Goal: Task Accomplishment & Management: Manage account settings

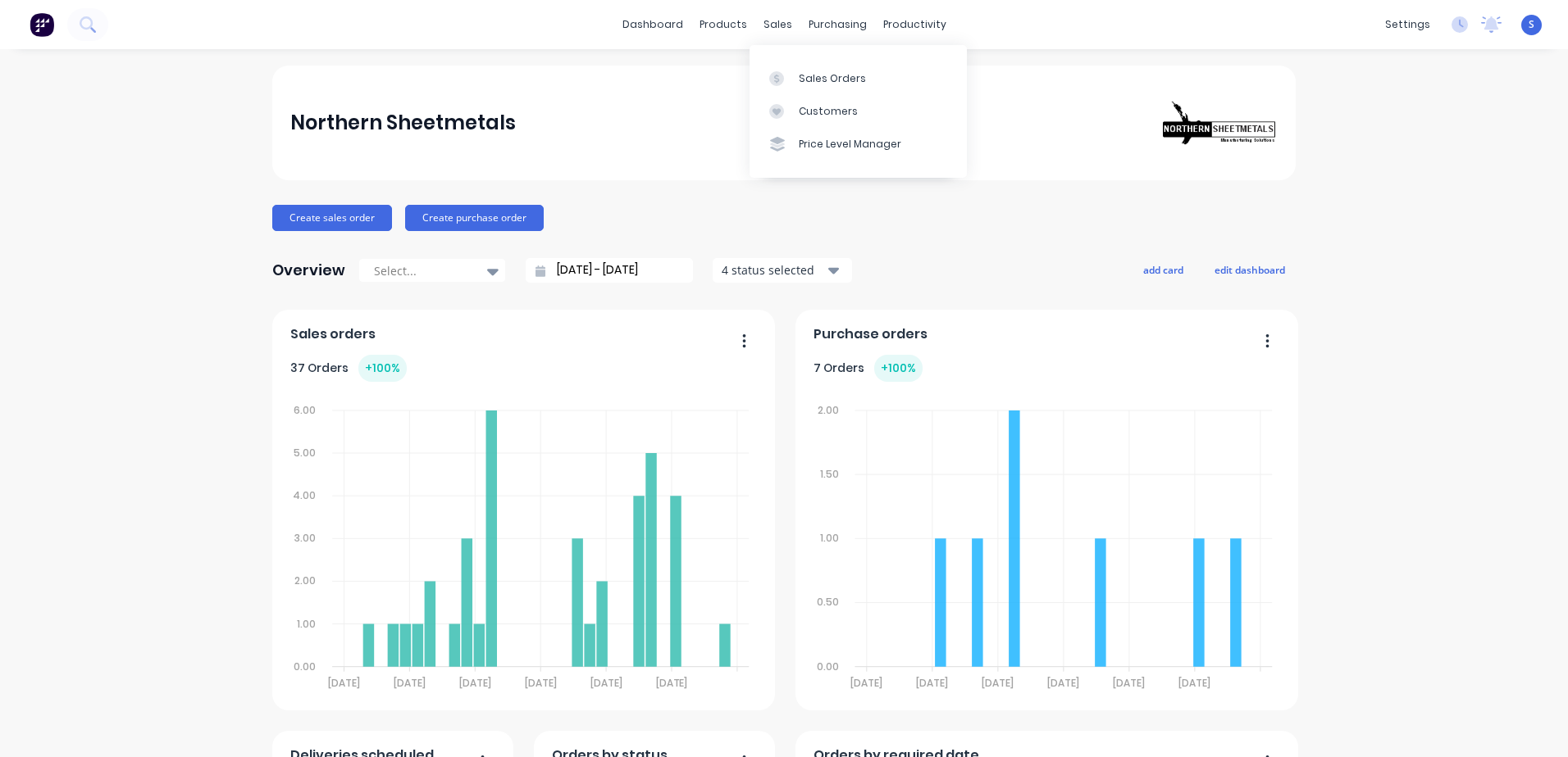
click at [767, 24] on div "sales" at bounding box center [778, 24] width 45 height 25
click at [797, 79] on link "Sales Orders" at bounding box center [857, 78] width 217 height 33
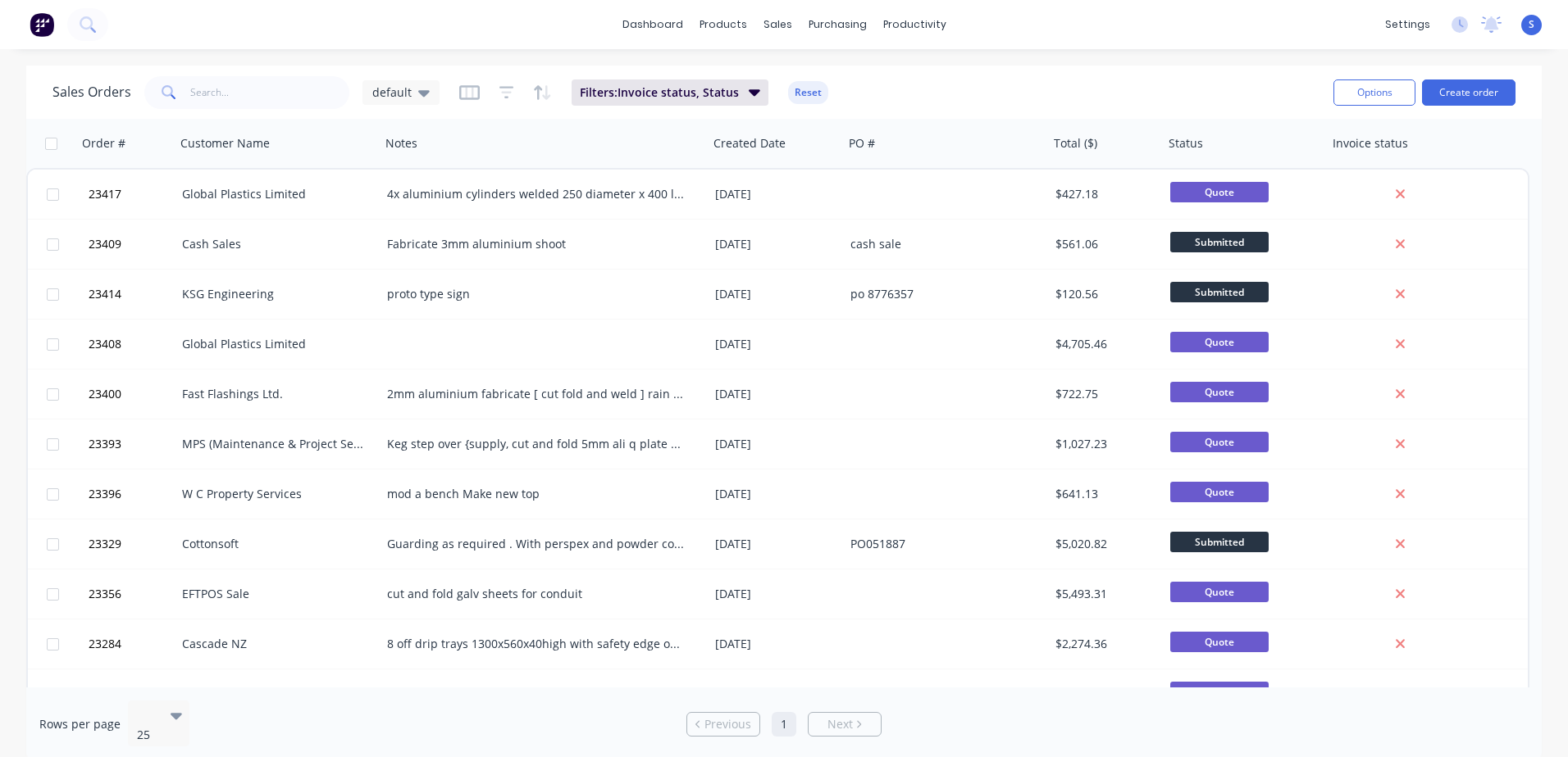
click at [419, 92] on icon at bounding box center [424, 92] width 12 height 6
click at [387, 295] on button "archive" at bounding box center [461, 297] width 187 height 19
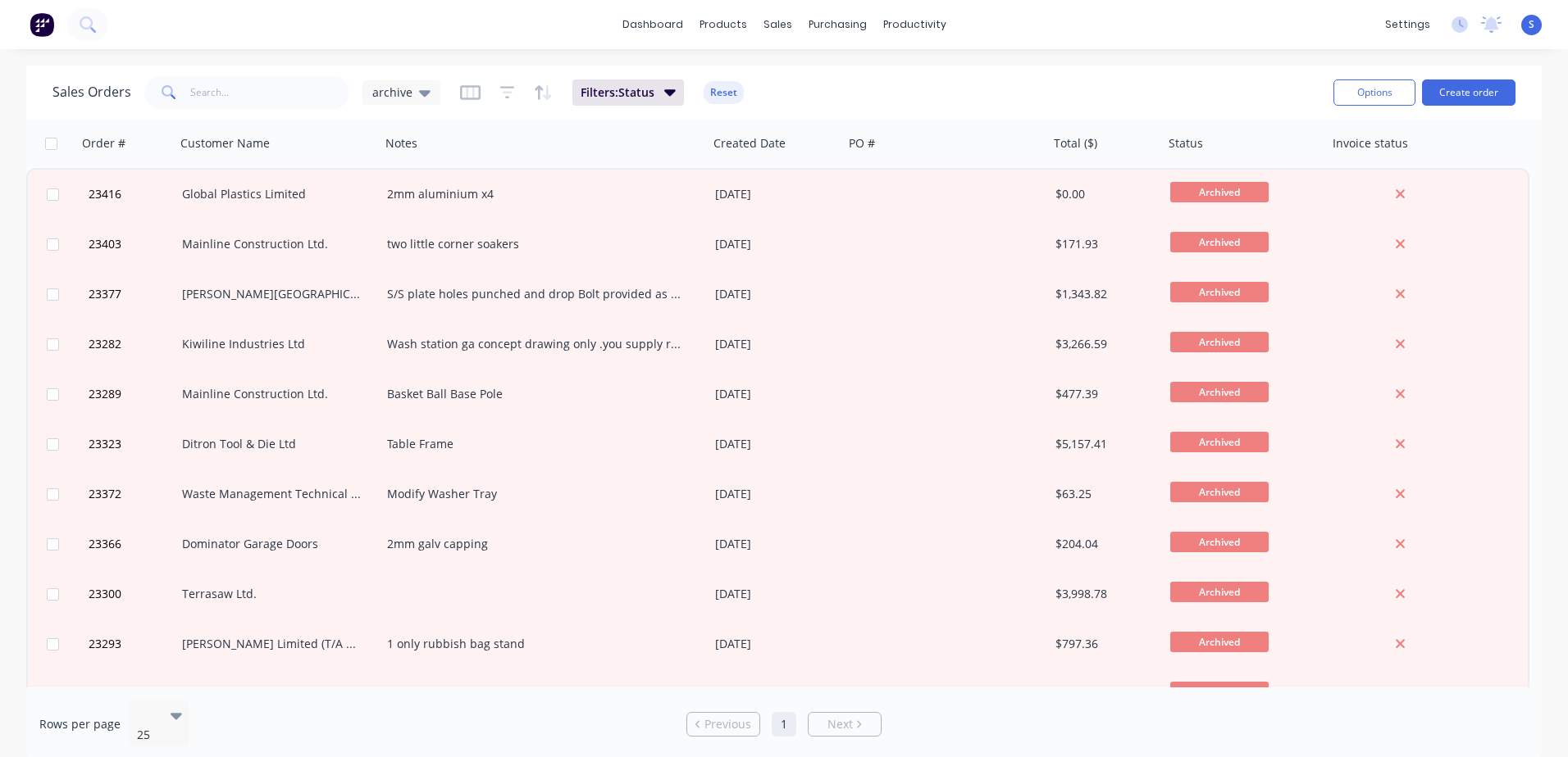
click at [422, 93] on icon at bounding box center [425, 92] width 12 height 6
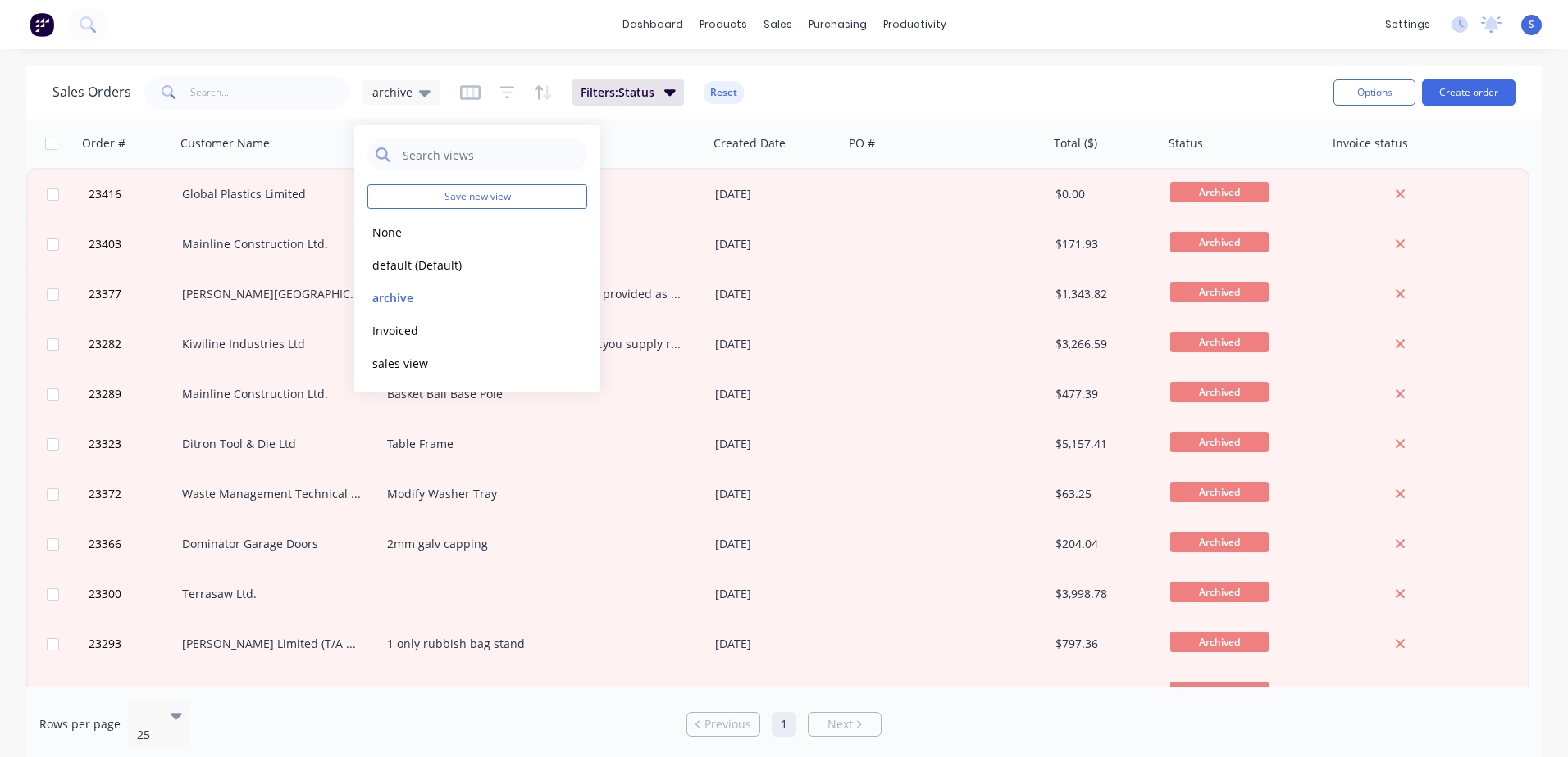
click at [411, 267] on button "default (Default)" at bounding box center [461, 265] width 187 height 19
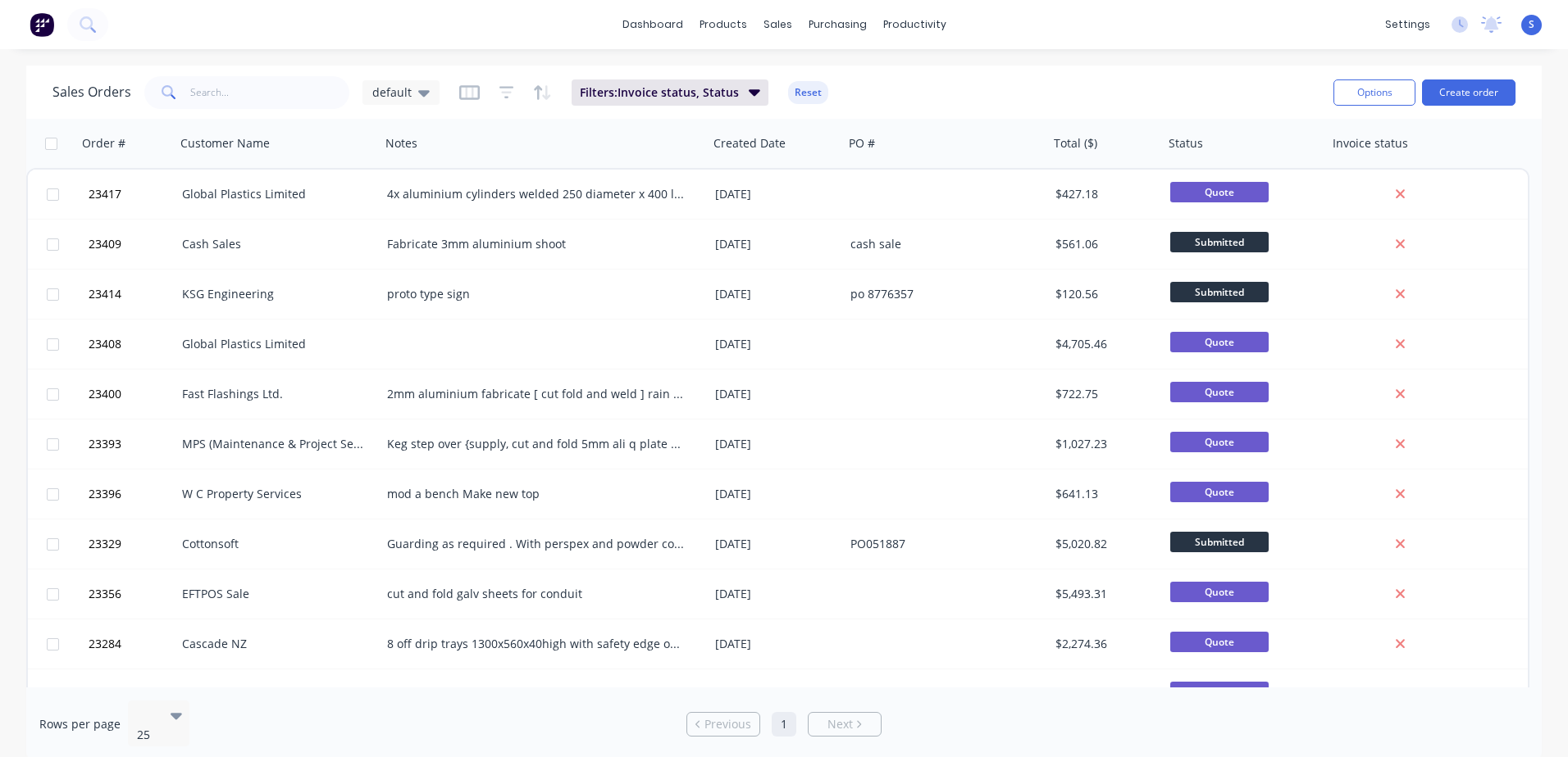
click at [419, 90] on icon at bounding box center [424, 92] width 12 height 18
click at [396, 236] on button "None" at bounding box center [461, 233] width 187 height 19
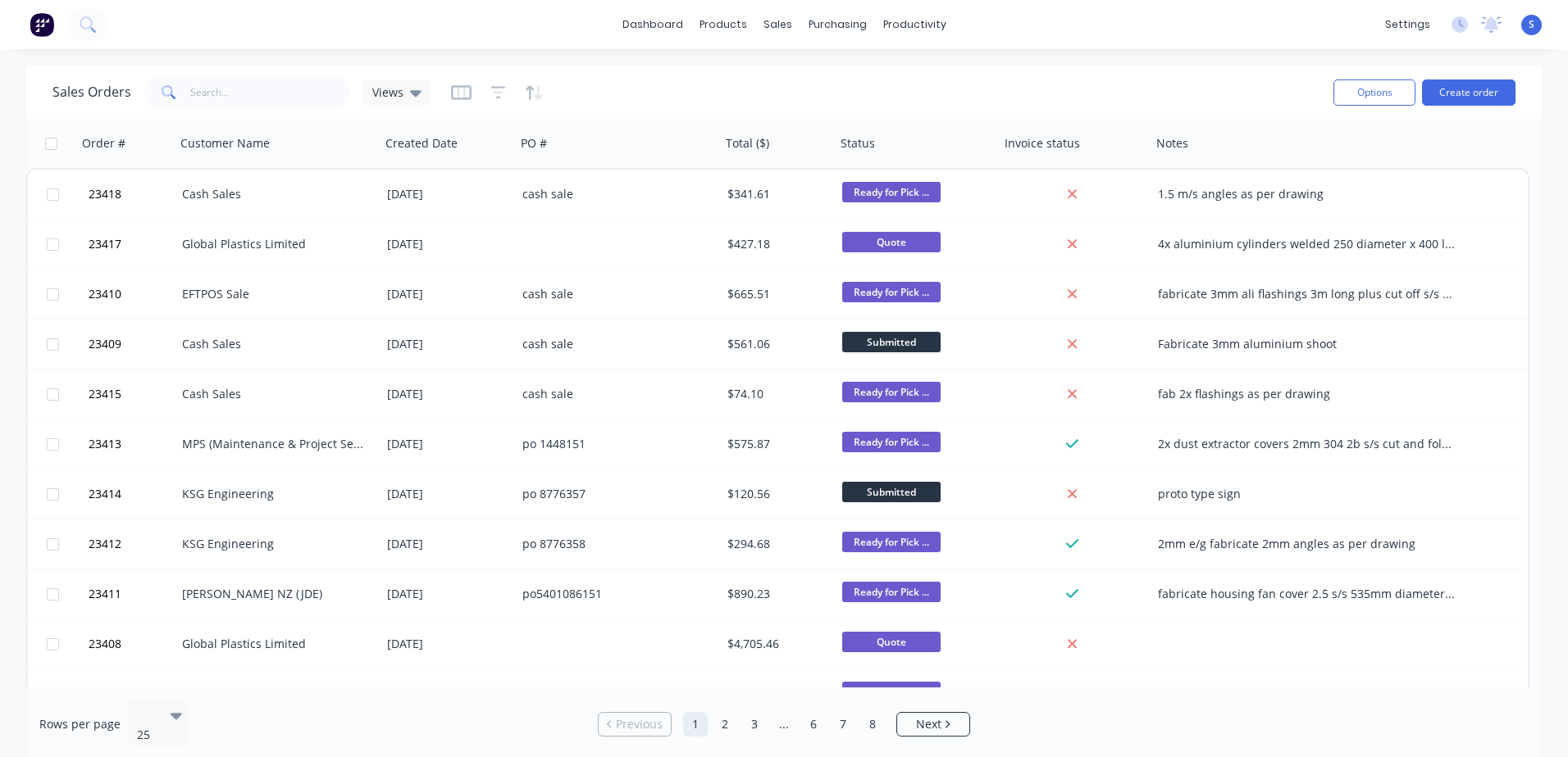
click at [240, 527] on div "KSG Engineering" at bounding box center [273, 545] width 182 height 16
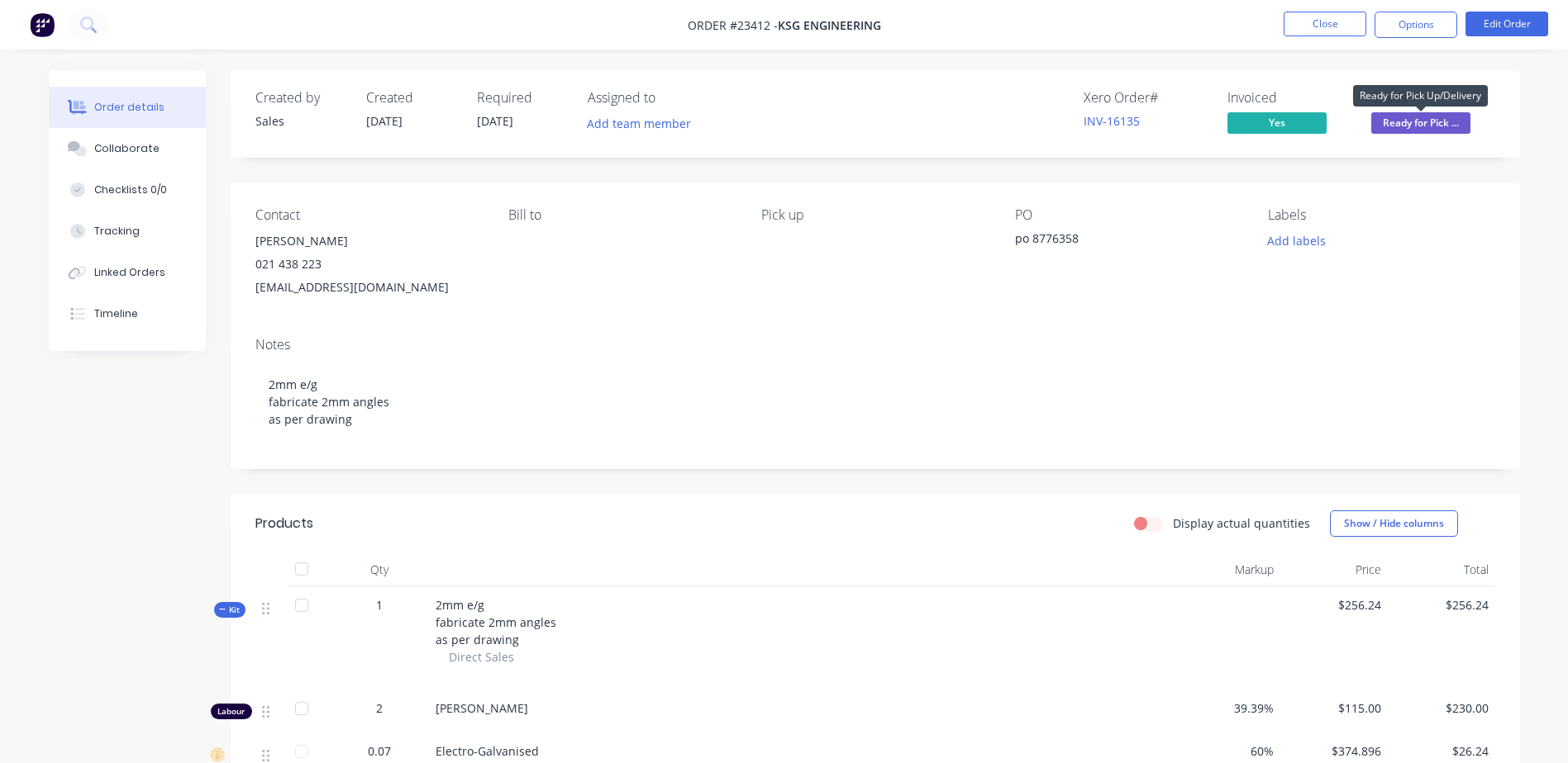
click at [1050, 123] on span "Ready for Pick ..." at bounding box center [1419, 123] width 99 height 20
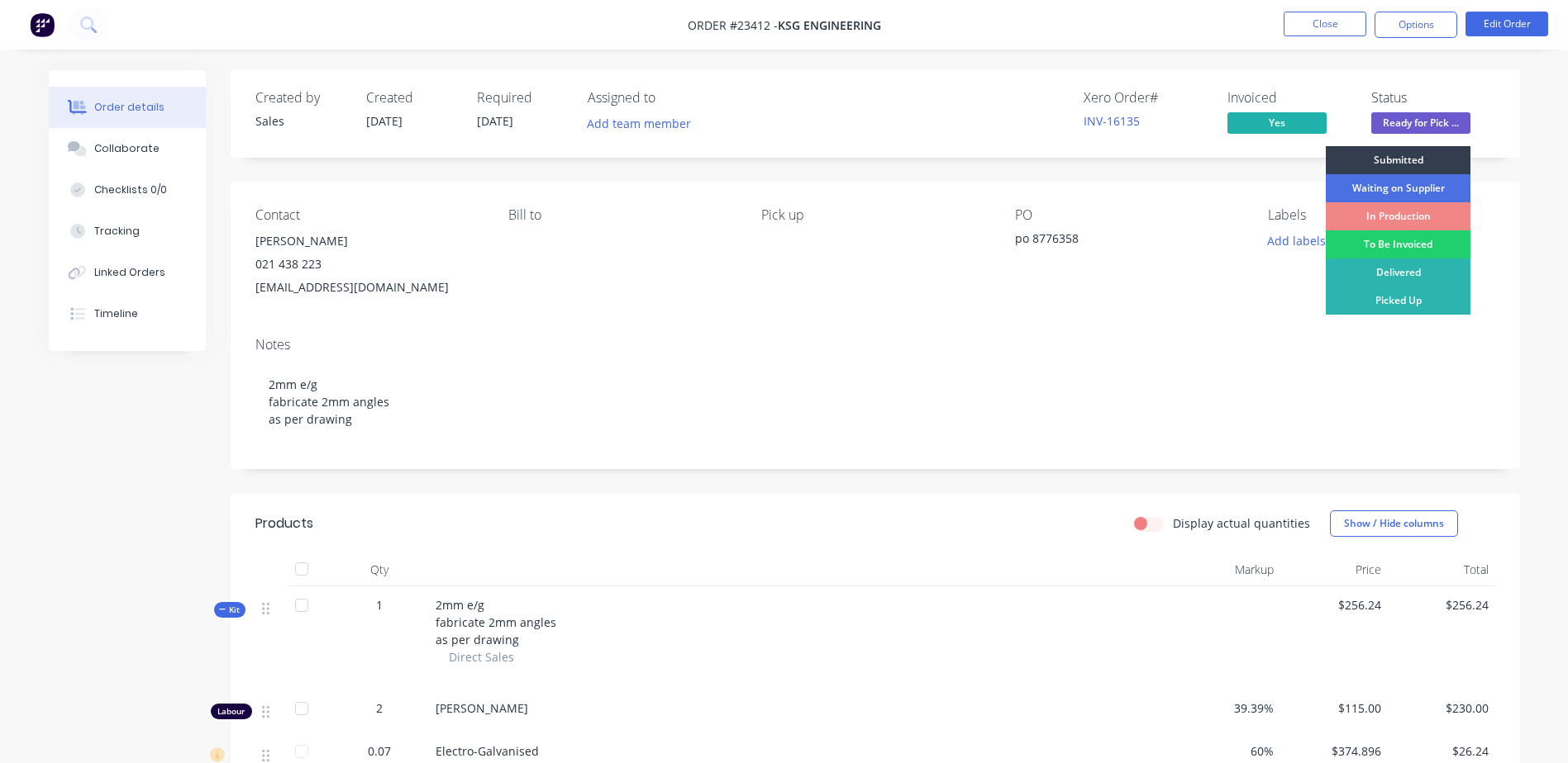
click at [1050, 302] on div "Picked Up" at bounding box center [1397, 301] width 145 height 28
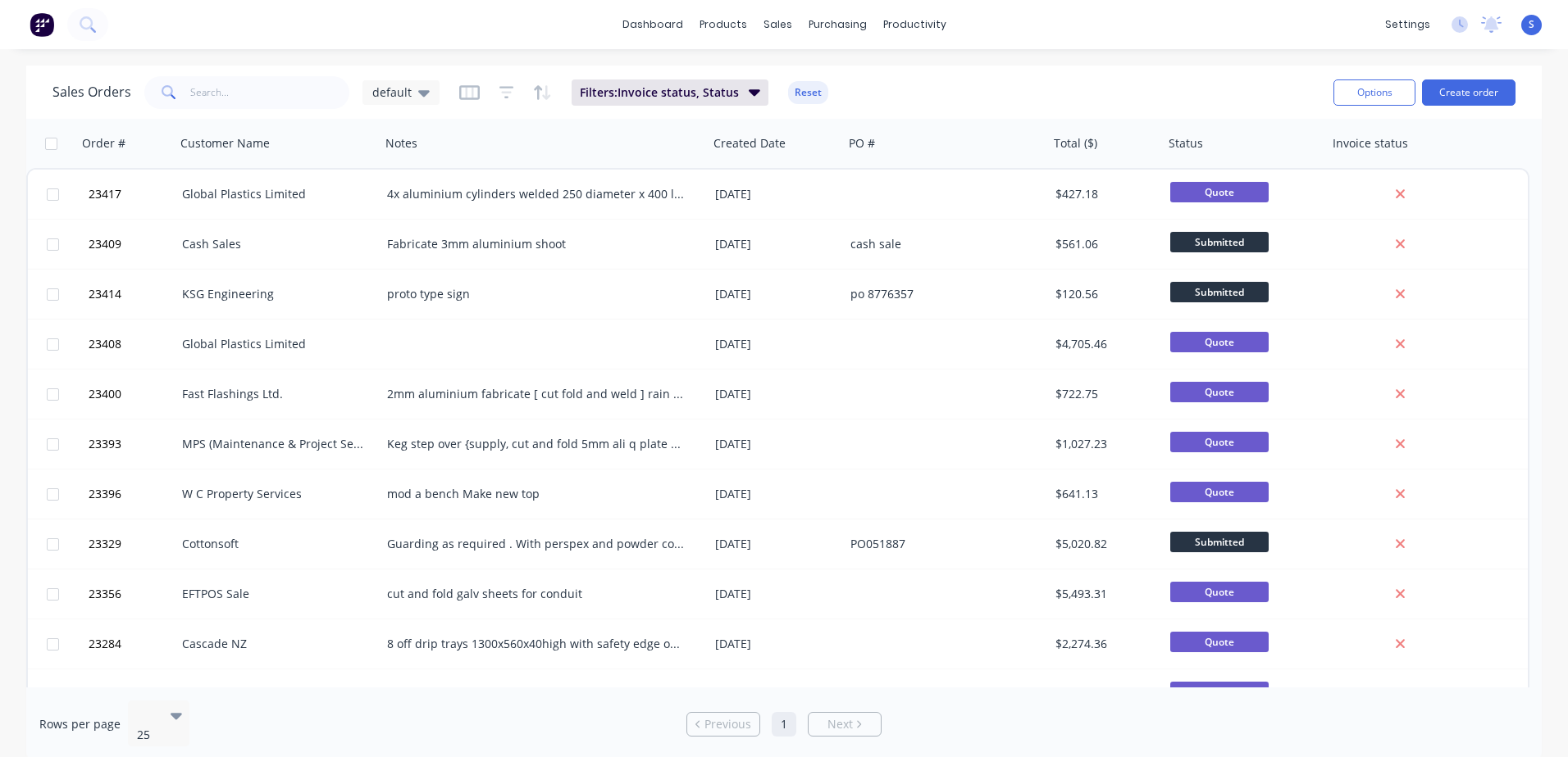
click at [419, 90] on icon at bounding box center [424, 92] width 12 height 6
click at [401, 230] on button "None" at bounding box center [461, 233] width 187 height 19
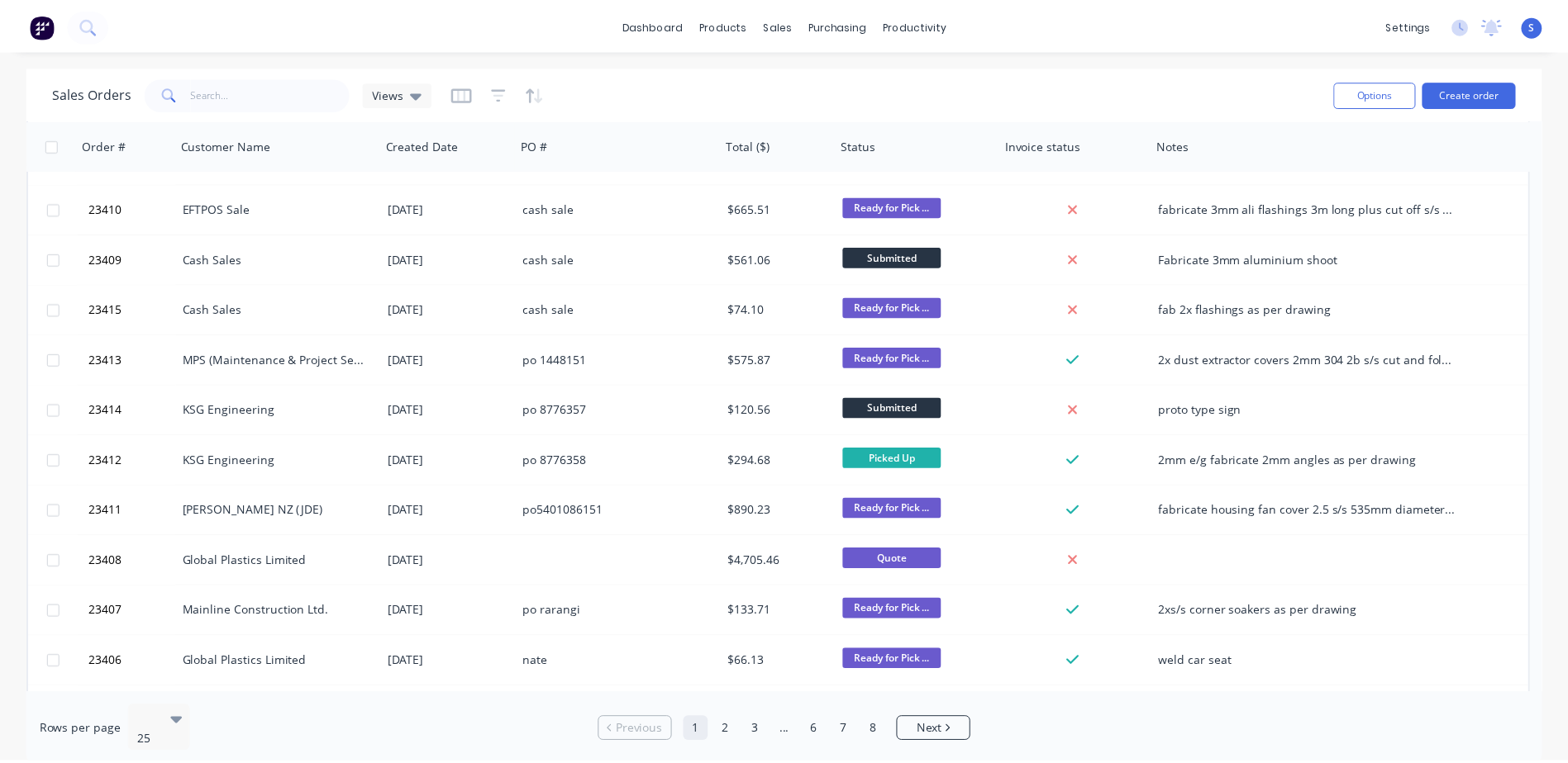
scroll to position [103, 0]
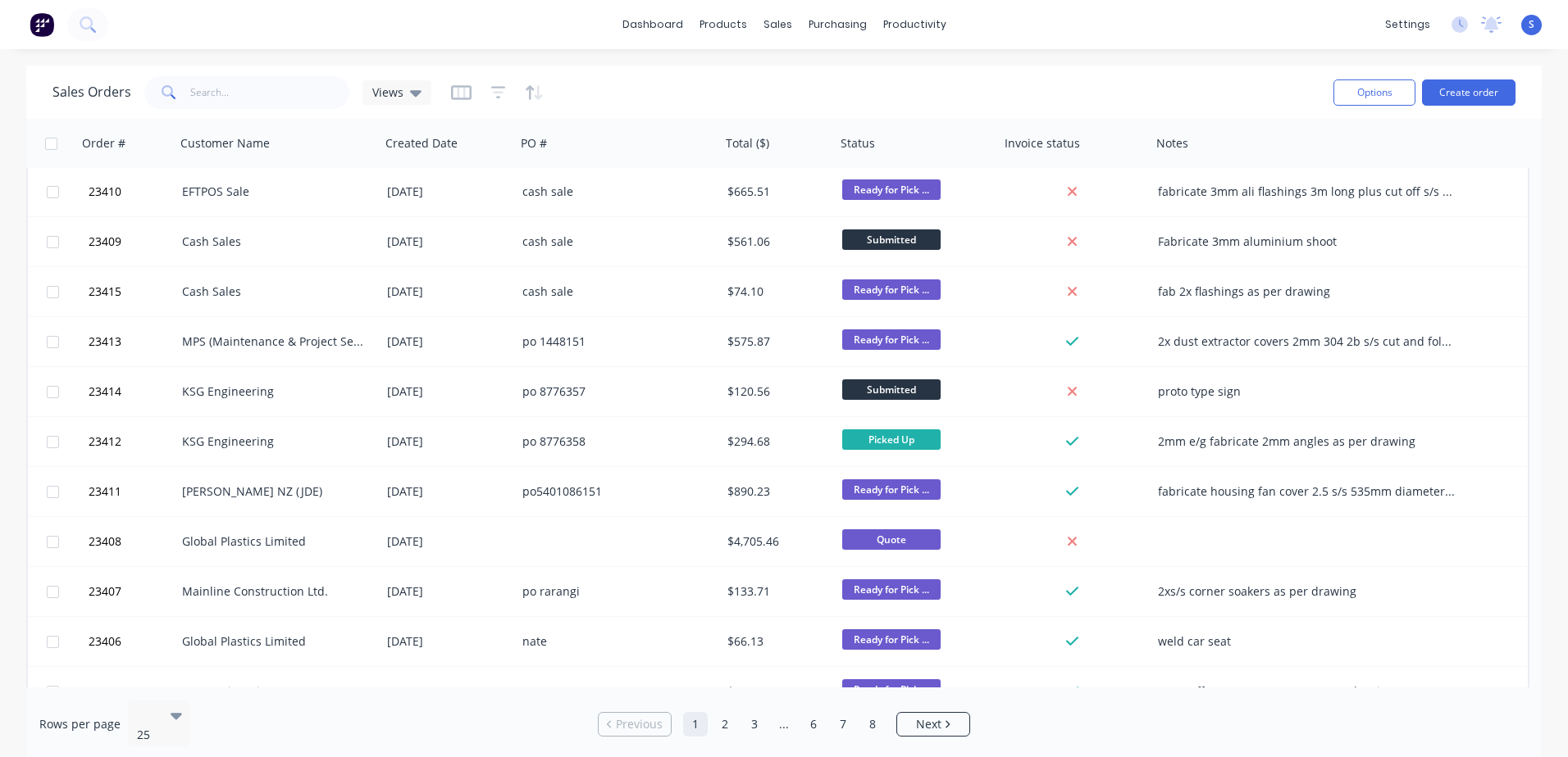
click at [208, 441] on div "KSG Engineering" at bounding box center [273, 442] width 182 height 16
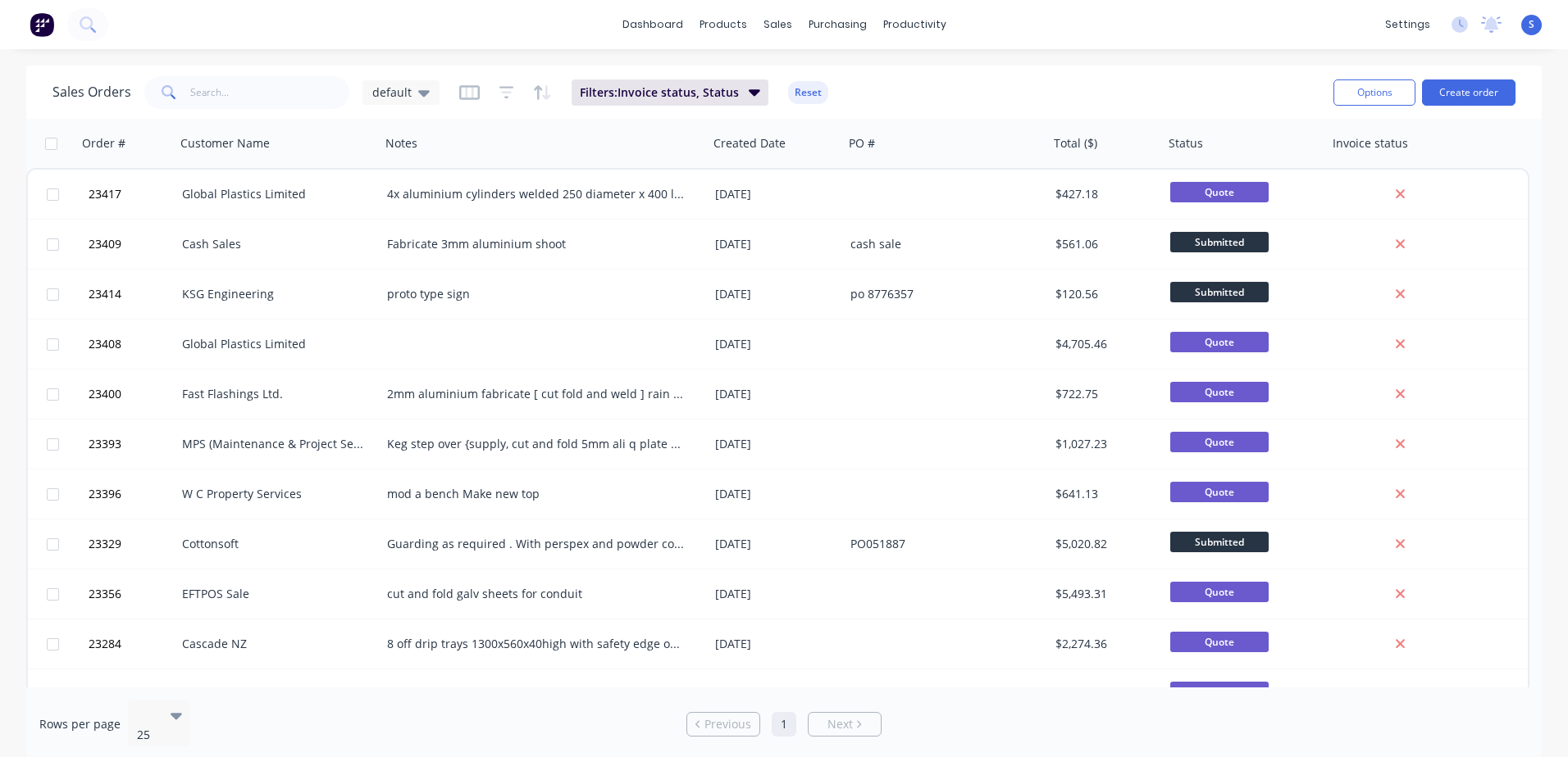
click at [425, 94] on icon at bounding box center [424, 92] width 12 height 18
click at [417, 234] on button "None" at bounding box center [461, 233] width 187 height 19
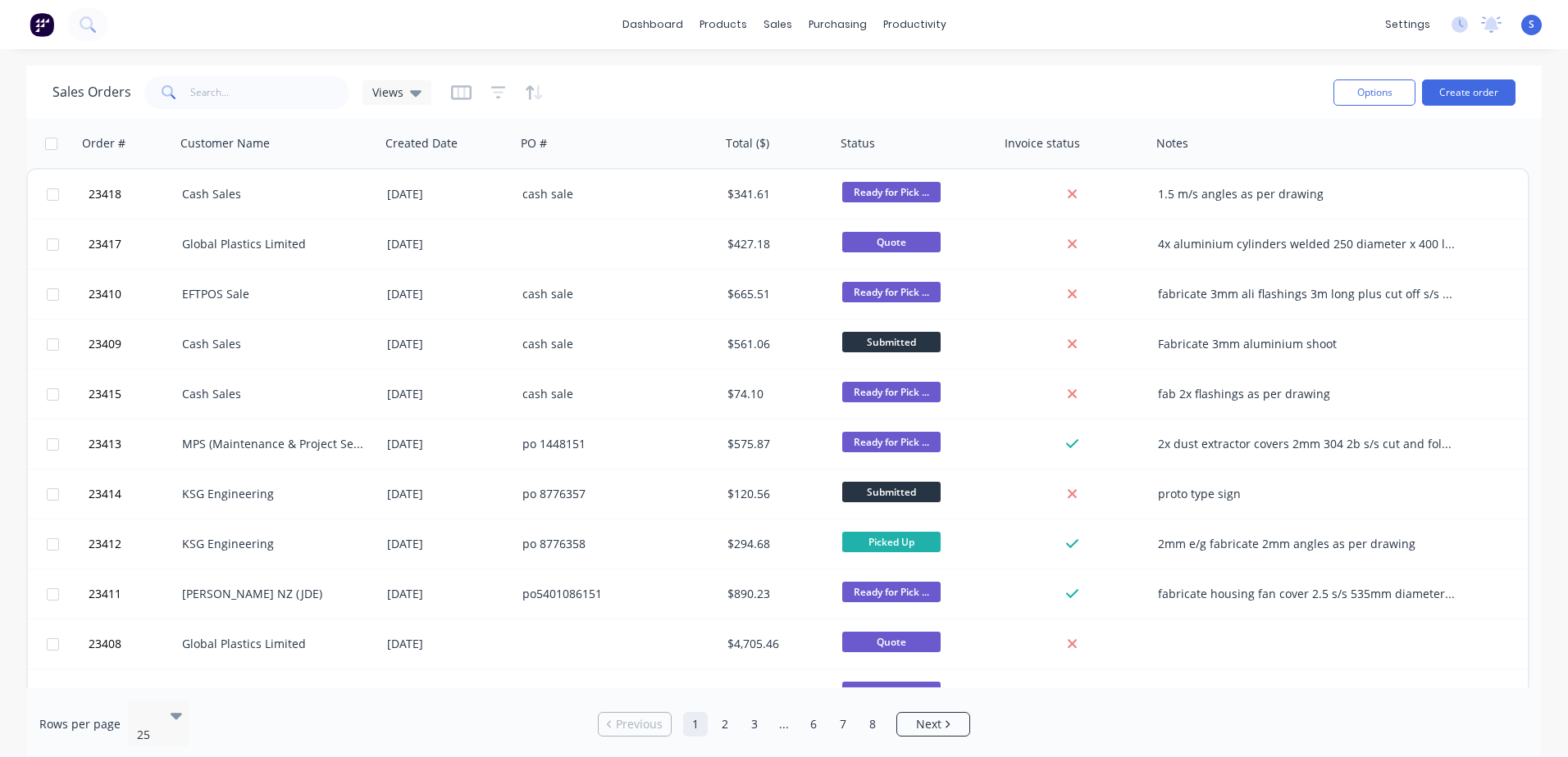
click at [222, 193] on div "Cash Sales" at bounding box center [273, 194] width 182 height 16
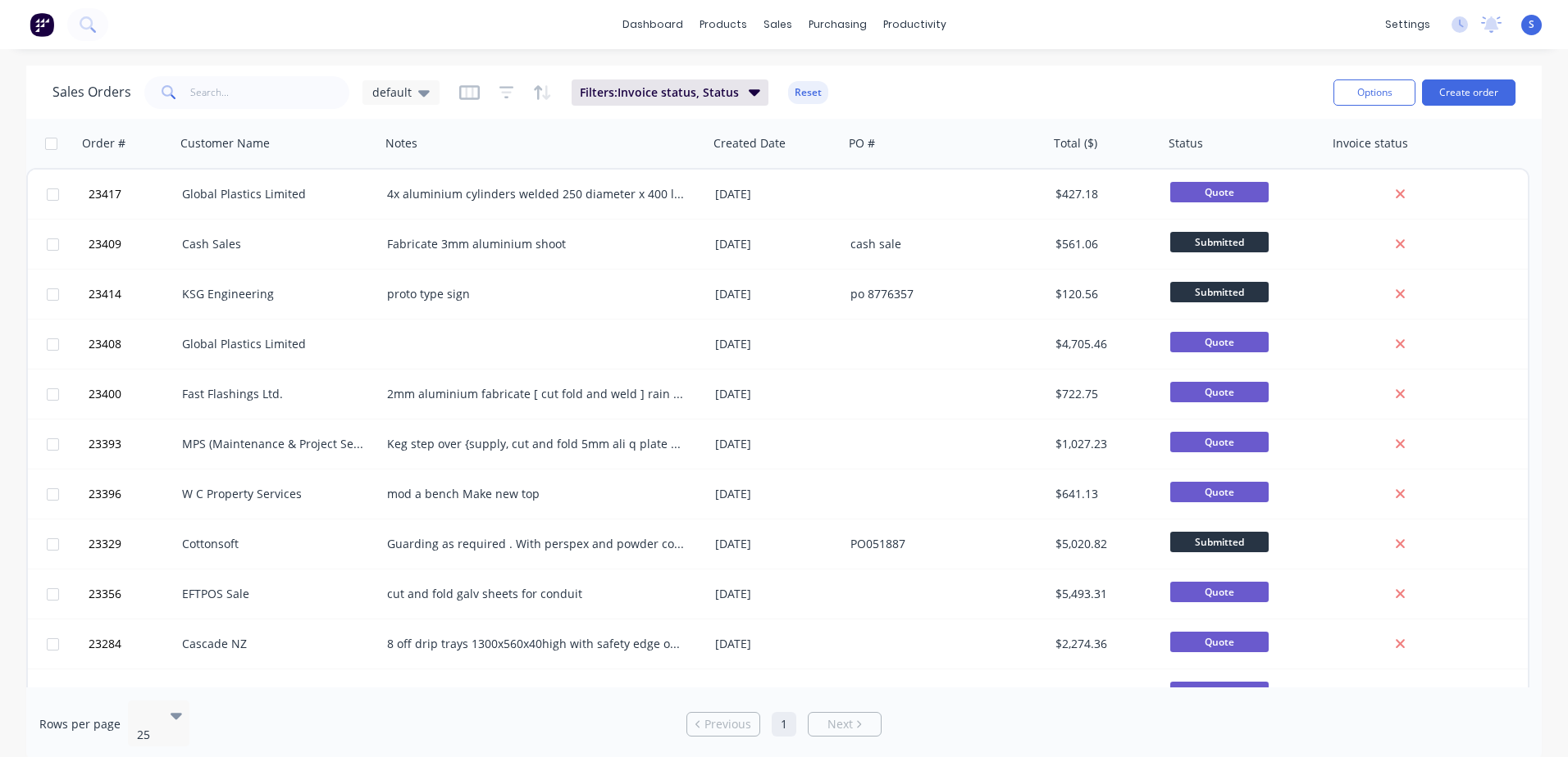
click at [424, 92] on icon at bounding box center [424, 92] width 12 height 6
click at [400, 237] on button "None" at bounding box center [461, 233] width 187 height 19
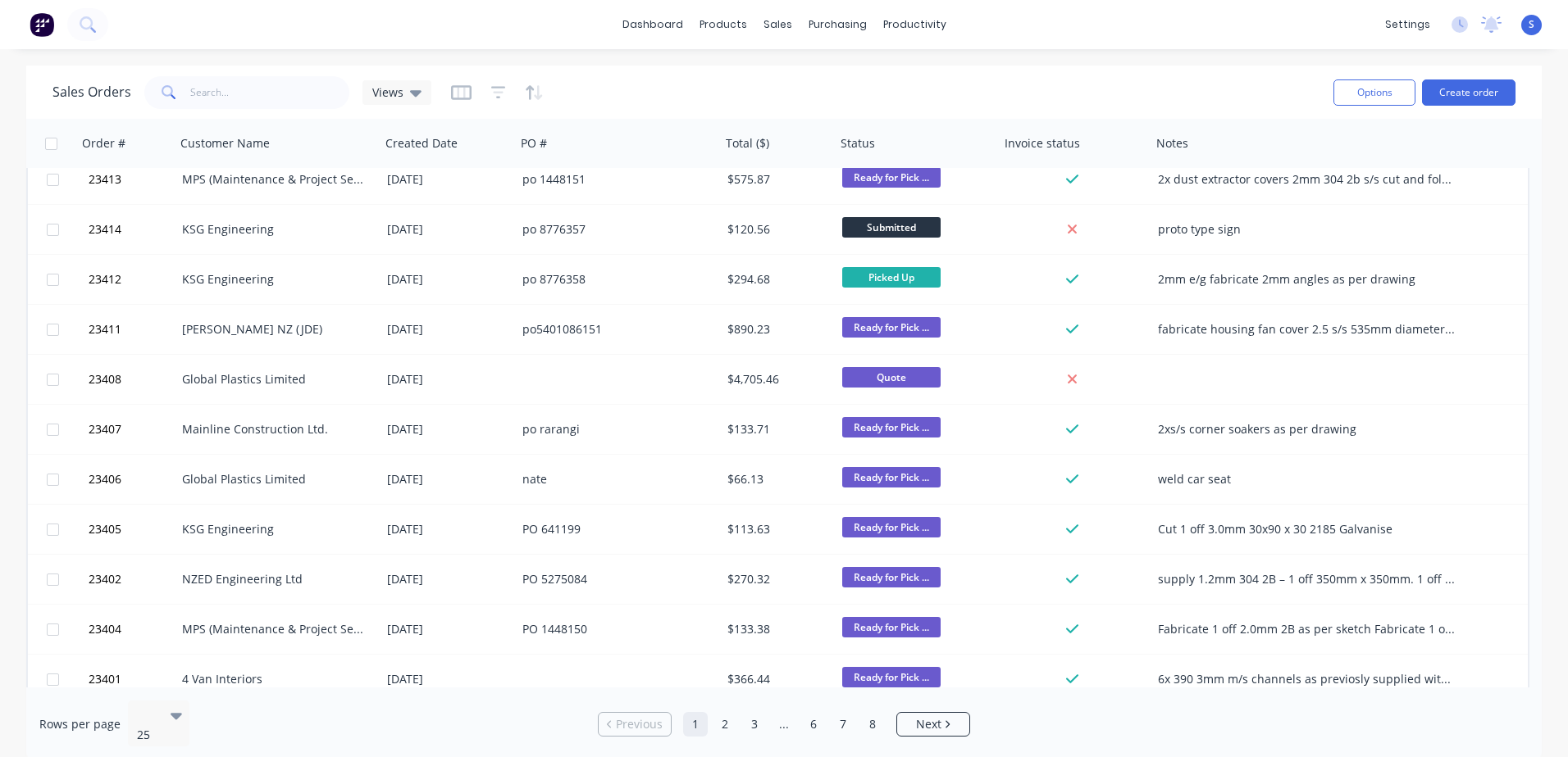
scroll to position [286, 0]
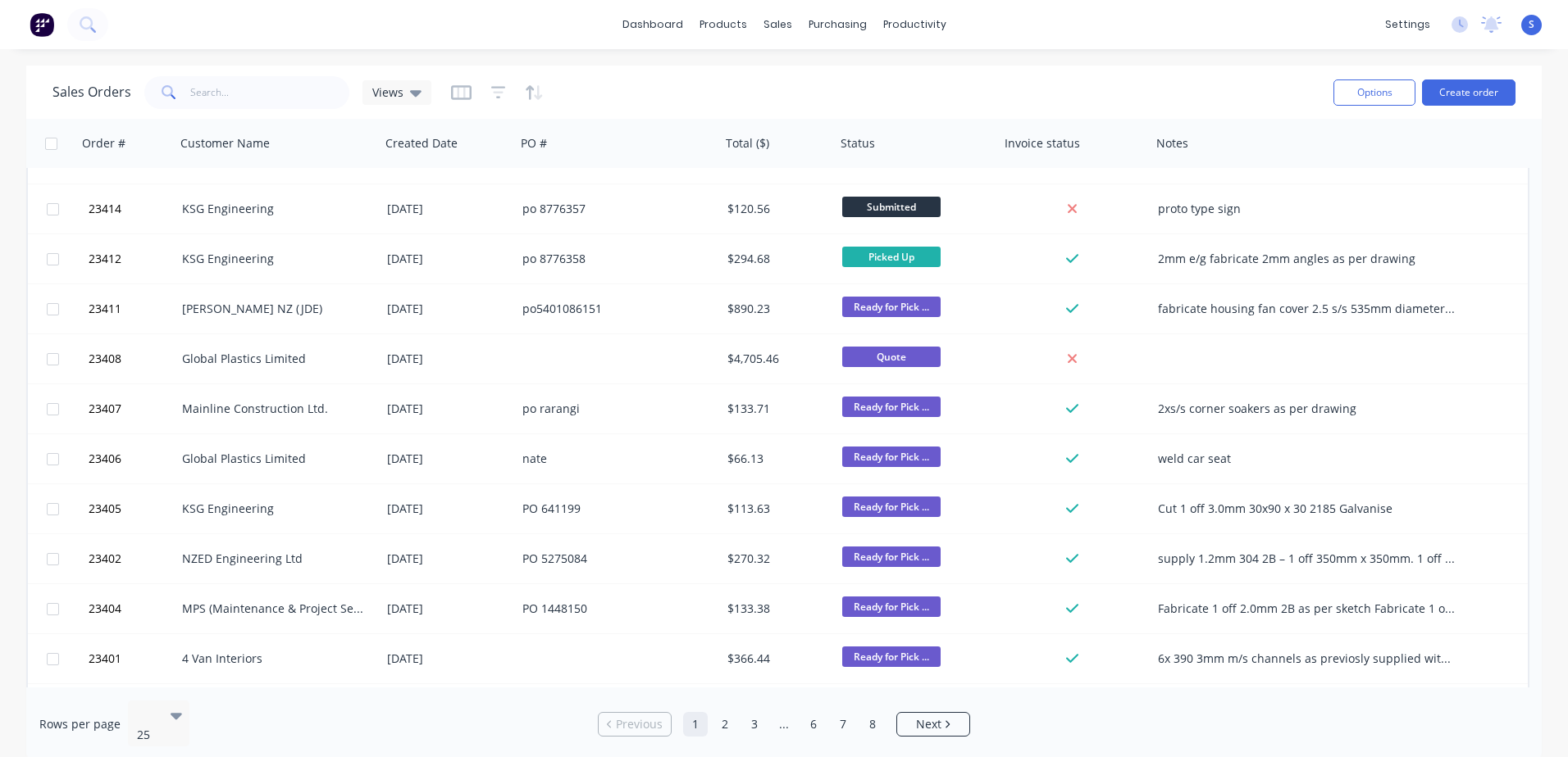
click at [301, 309] on div "[PERSON_NAME] NZ (JDE)" at bounding box center [273, 309] width 182 height 16
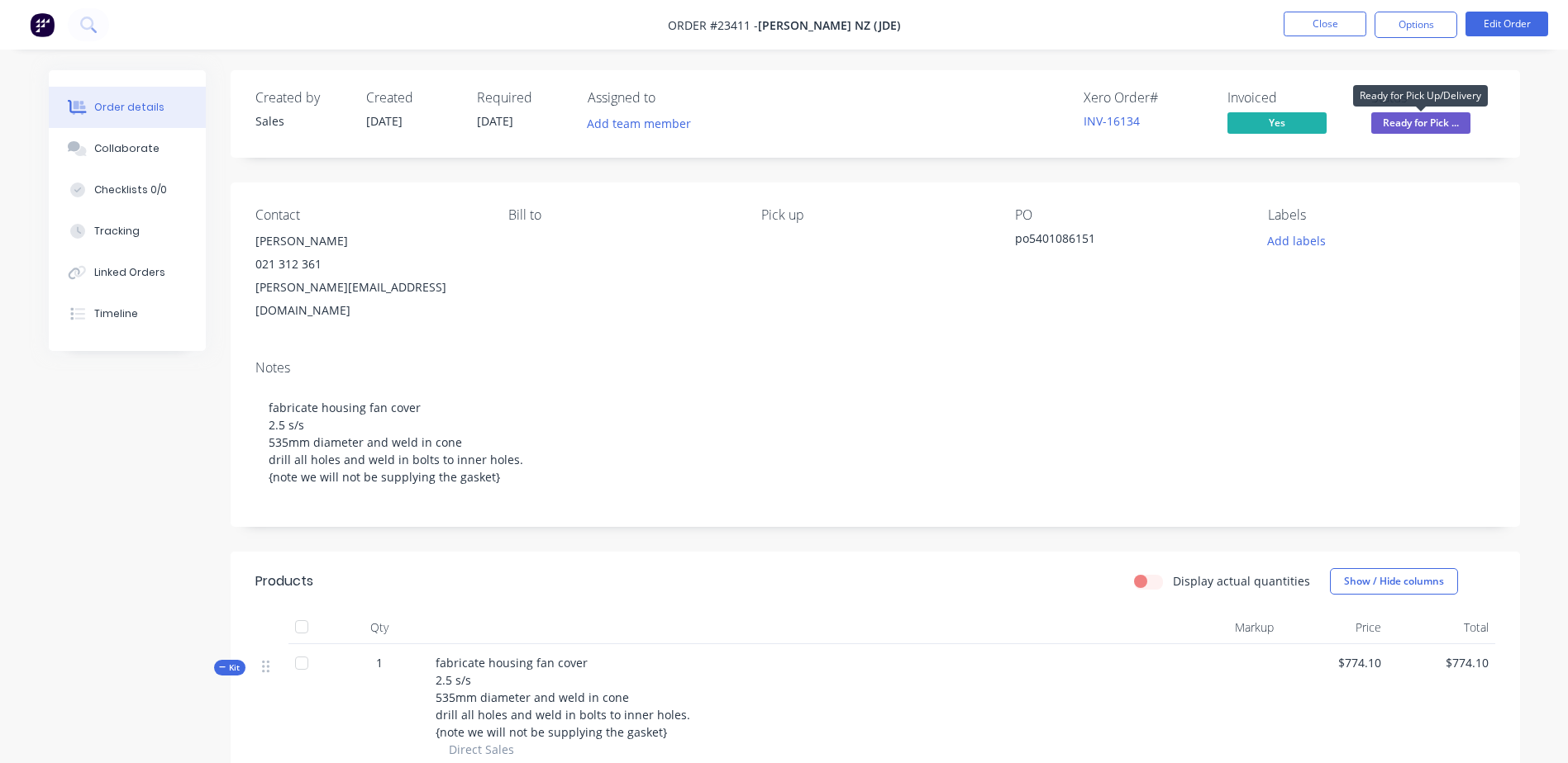
click at [1050, 123] on span "Ready for Pick ..." at bounding box center [1419, 123] width 99 height 20
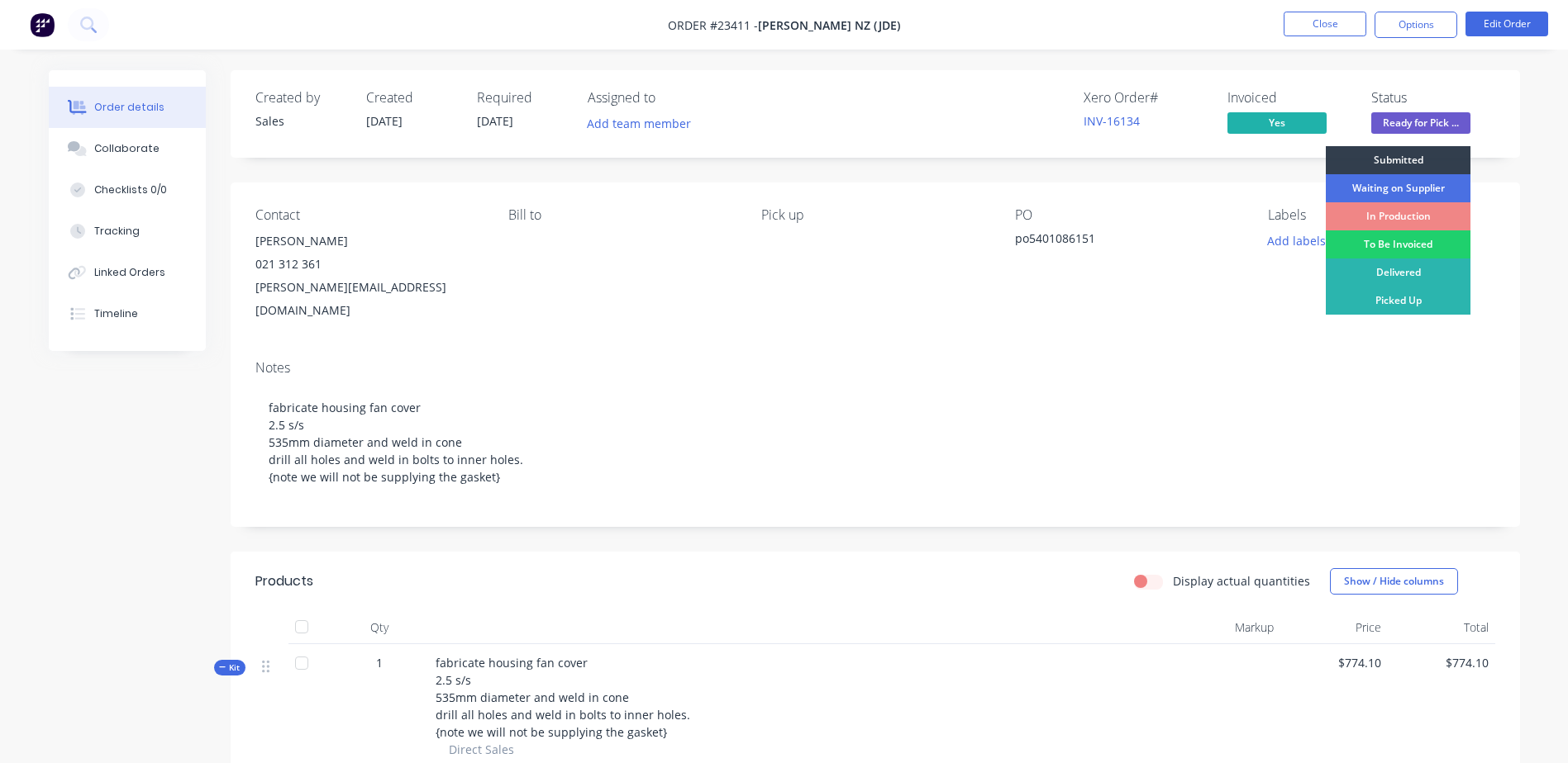
click at [1050, 300] on div "Picked Up" at bounding box center [1397, 301] width 145 height 28
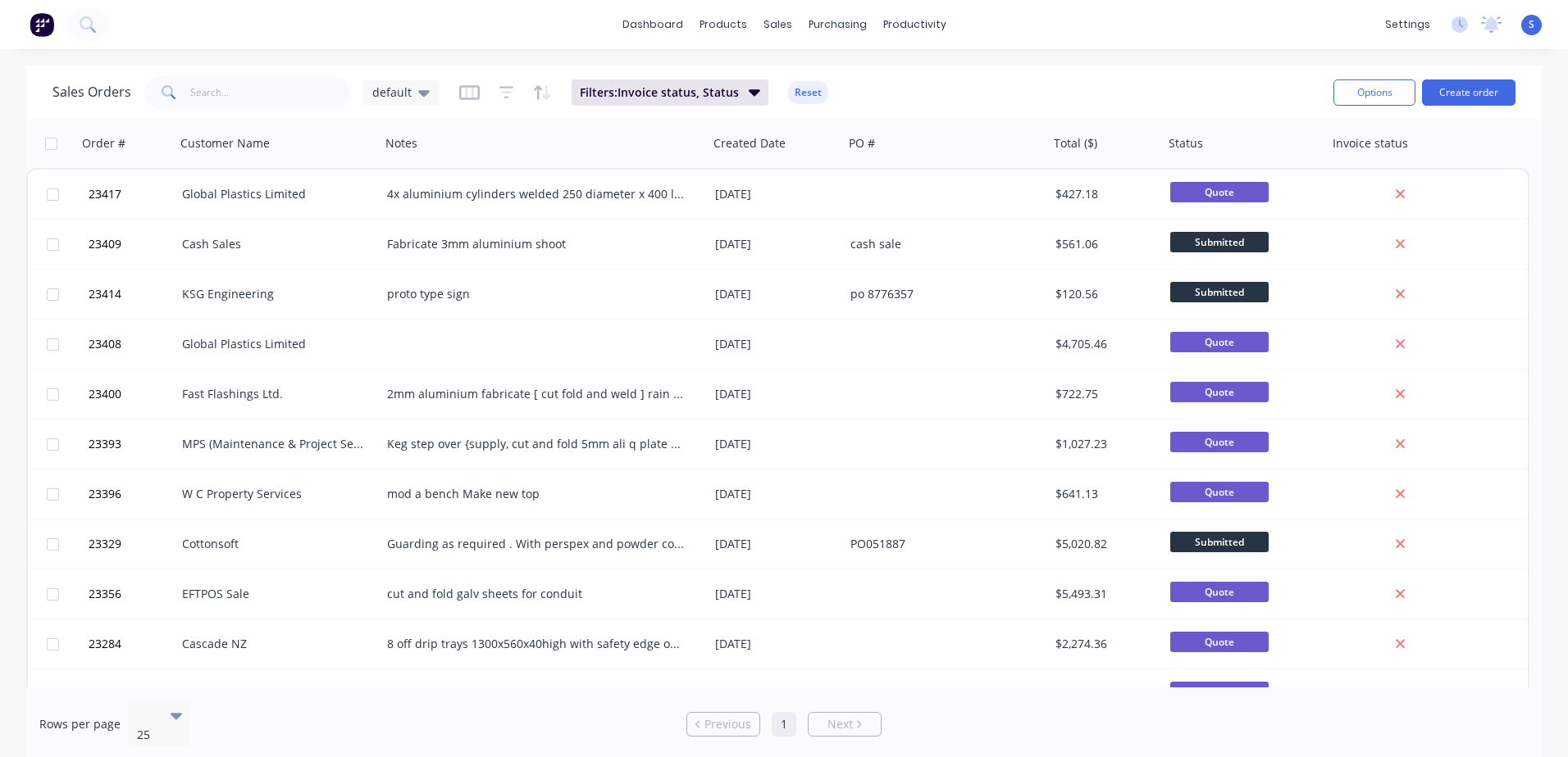
click at [423, 92] on icon at bounding box center [424, 92] width 12 height 6
click at [404, 231] on button "None" at bounding box center [461, 233] width 187 height 19
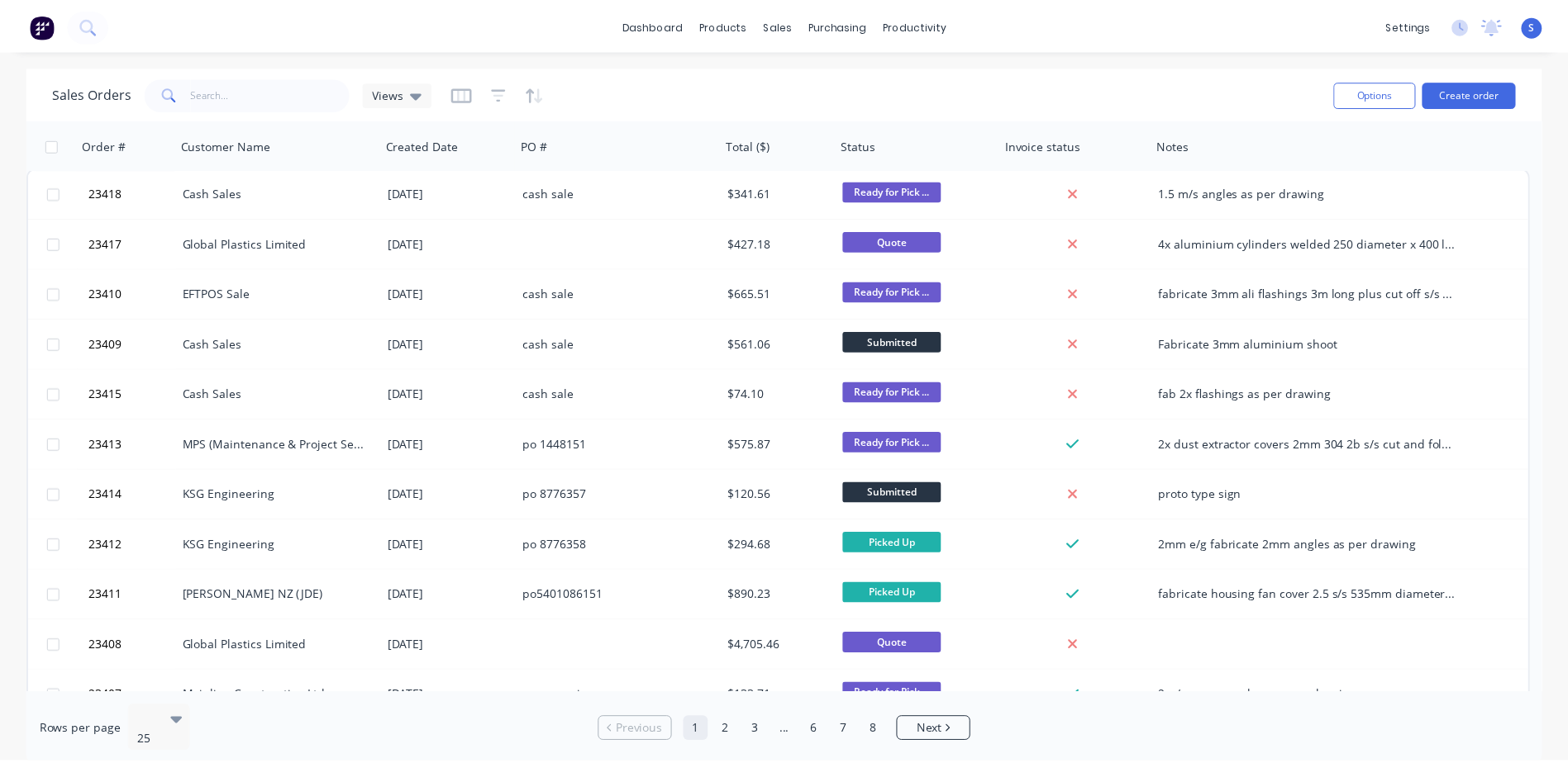
scroll to position [4, 0]
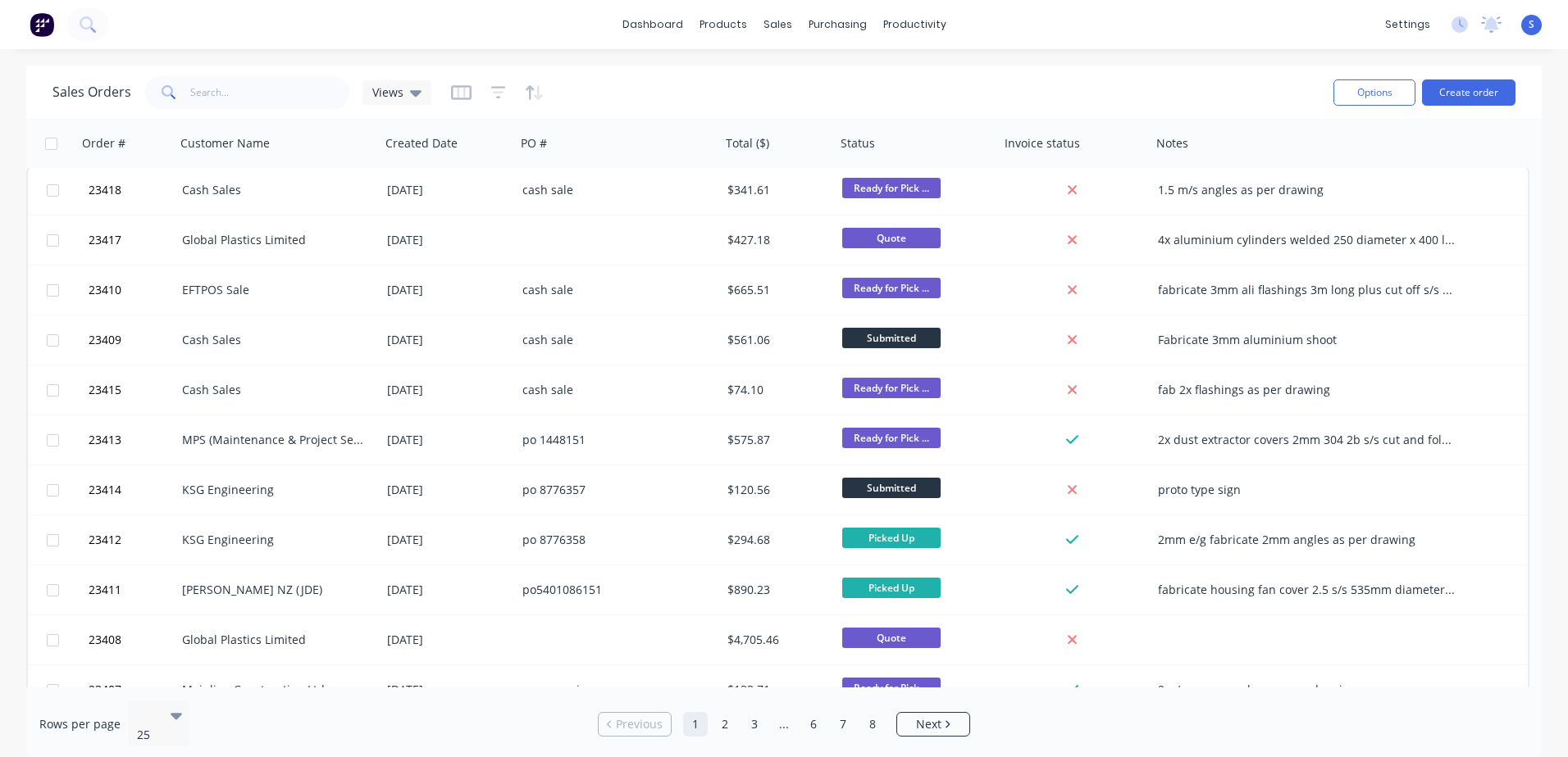
click at [258, 439] on div "MPS (Maintenance & Project Services Ltd)" at bounding box center [273, 440] width 182 height 16
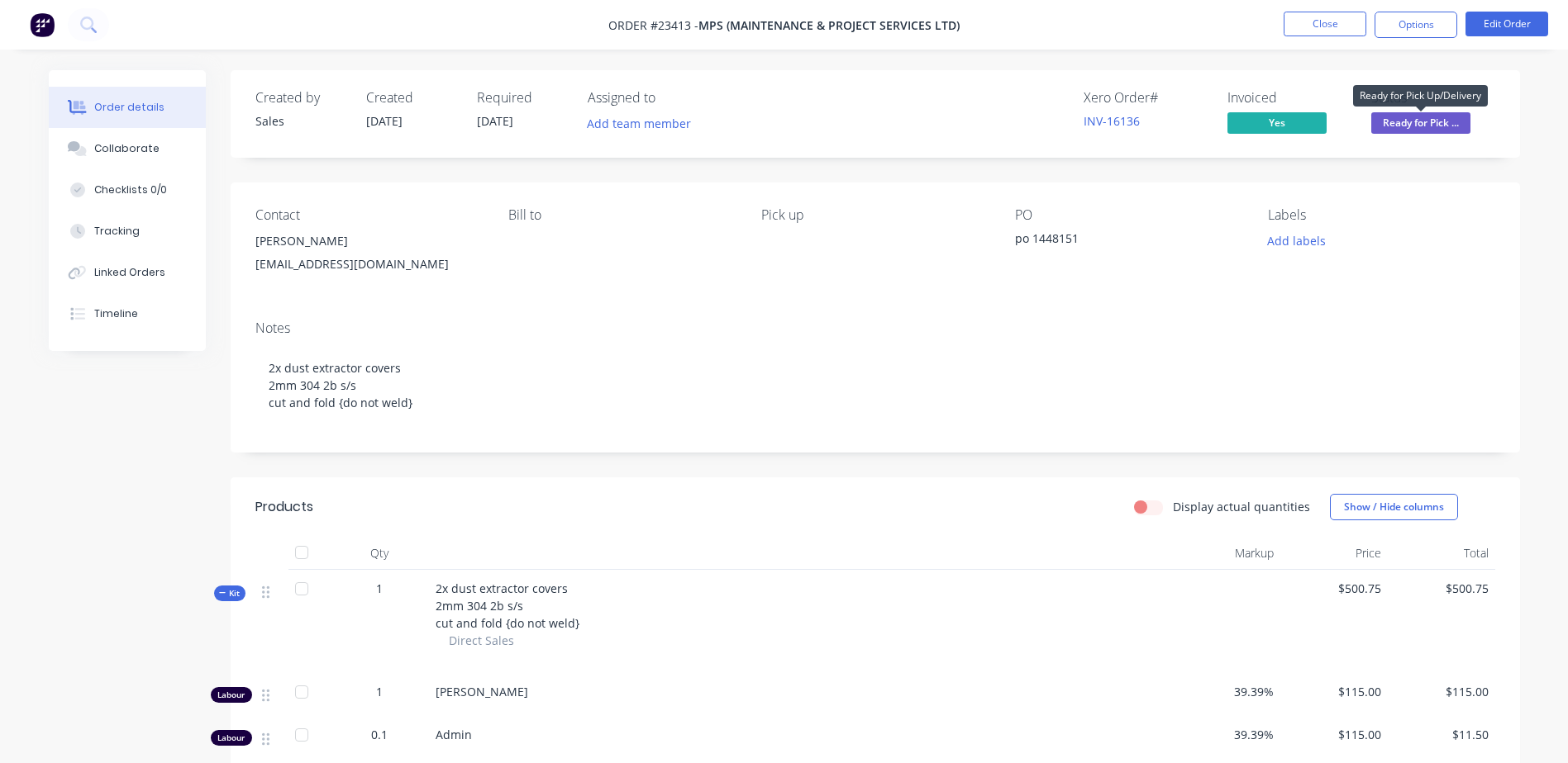
click at [1050, 124] on span "Ready for Pick ..." at bounding box center [1419, 123] width 99 height 20
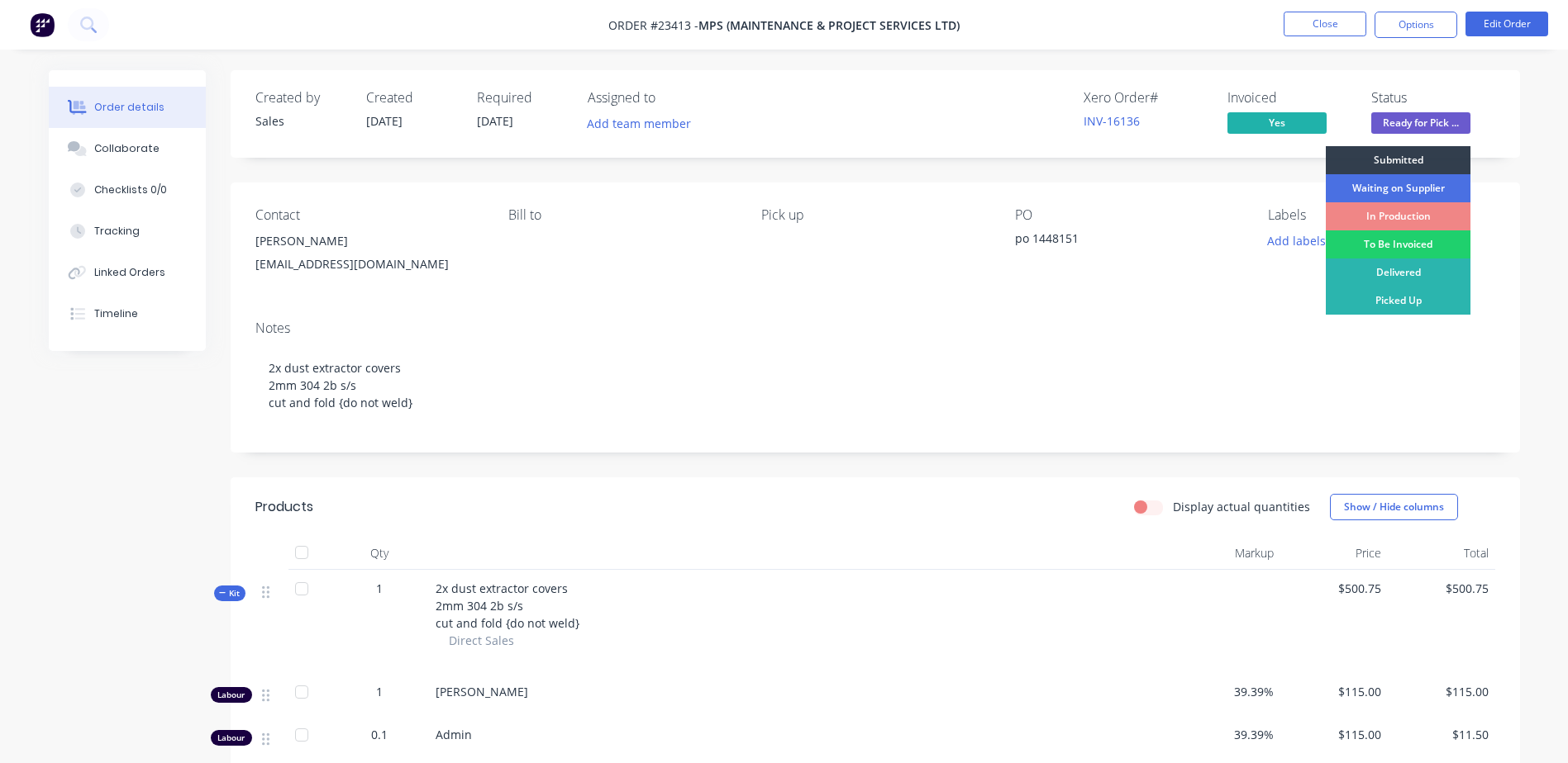
click at [1050, 295] on div "Picked Up" at bounding box center [1397, 301] width 145 height 28
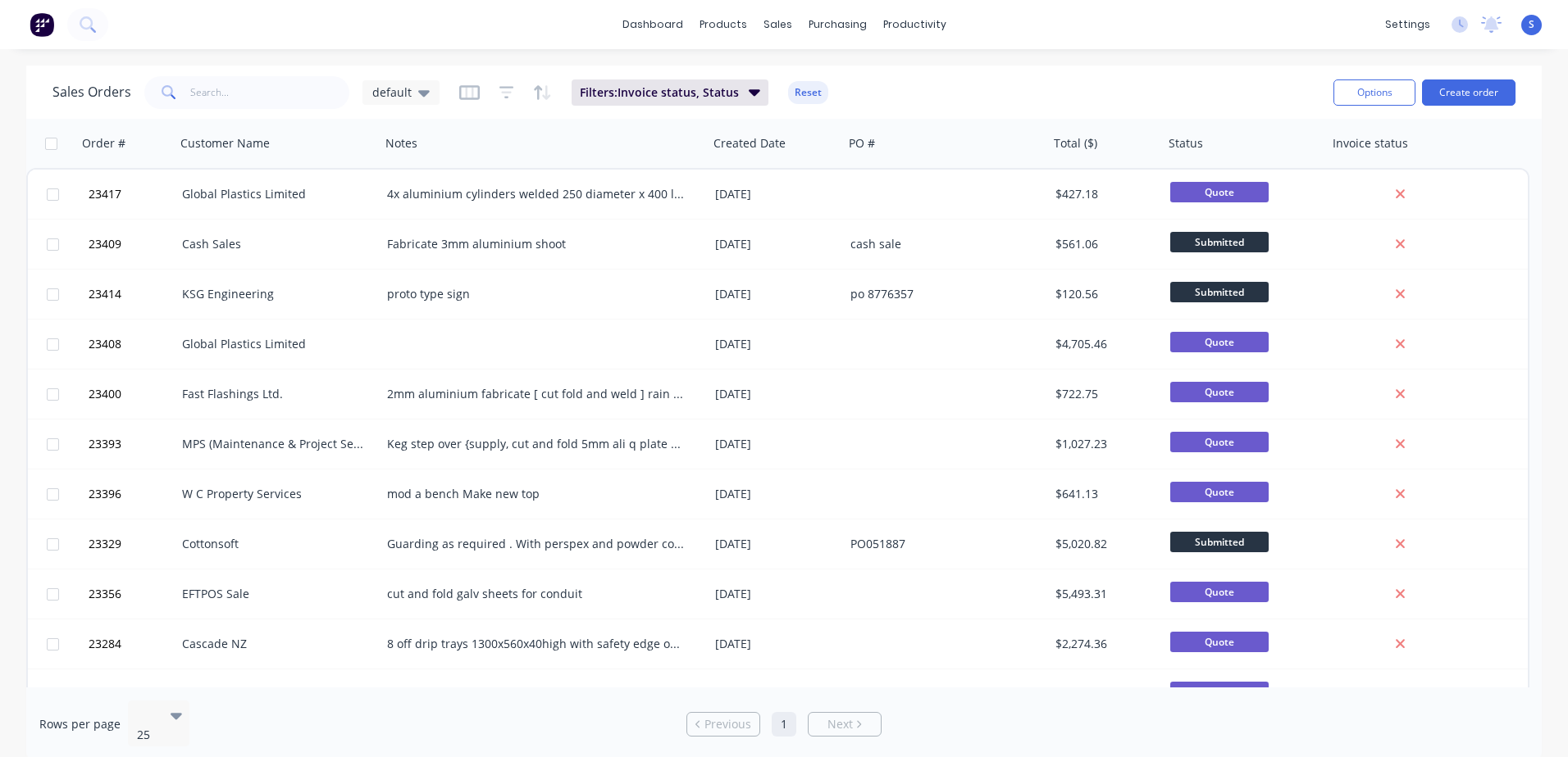
click at [419, 88] on icon at bounding box center [424, 92] width 12 height 18
click at [413, 225] on button "None" at bounding box center [461, 233] width 187 height 19
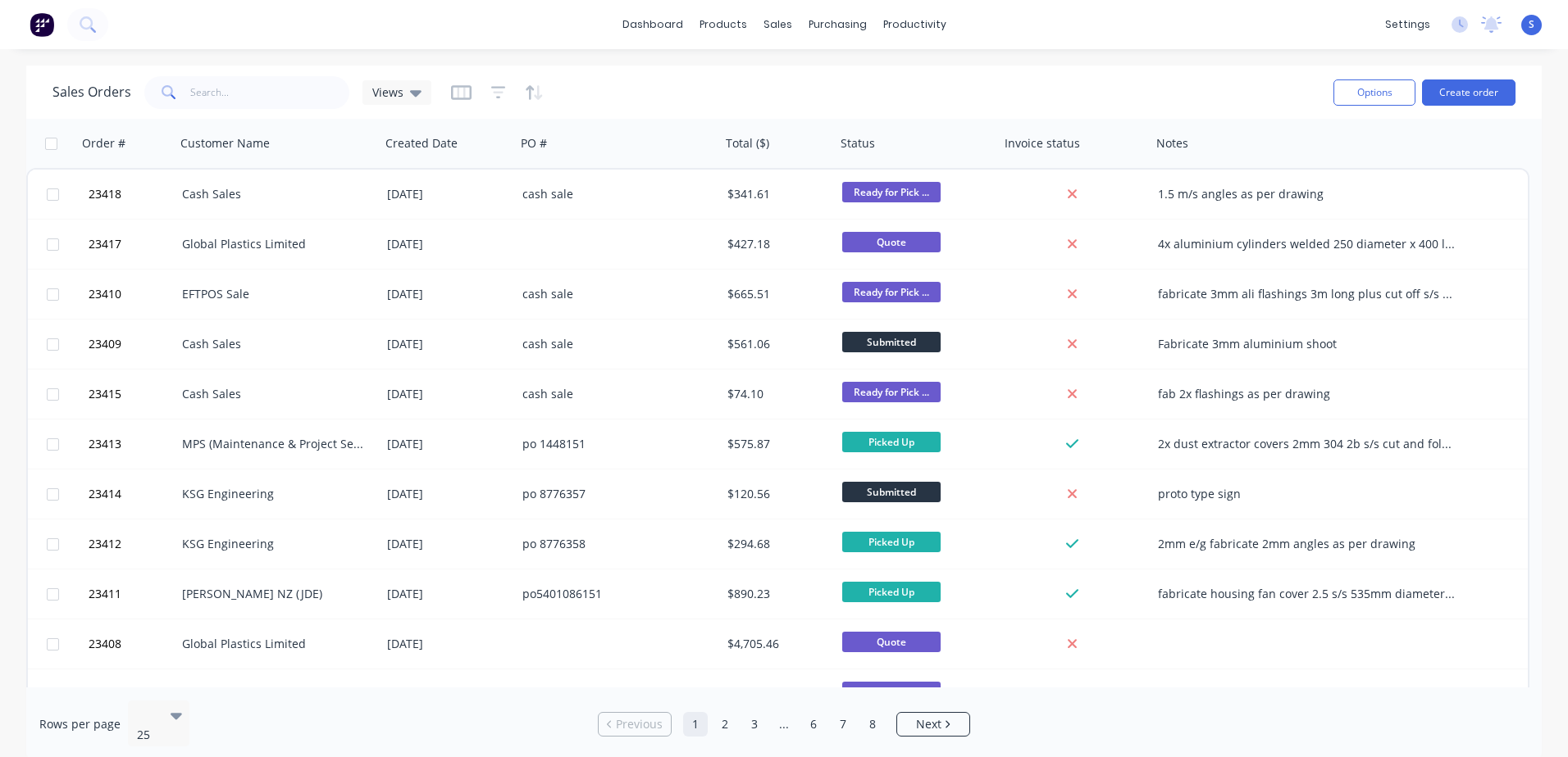
click at [215, 394] on div "Cash Sales" at bounding box center [273, 395] width 182 height 16
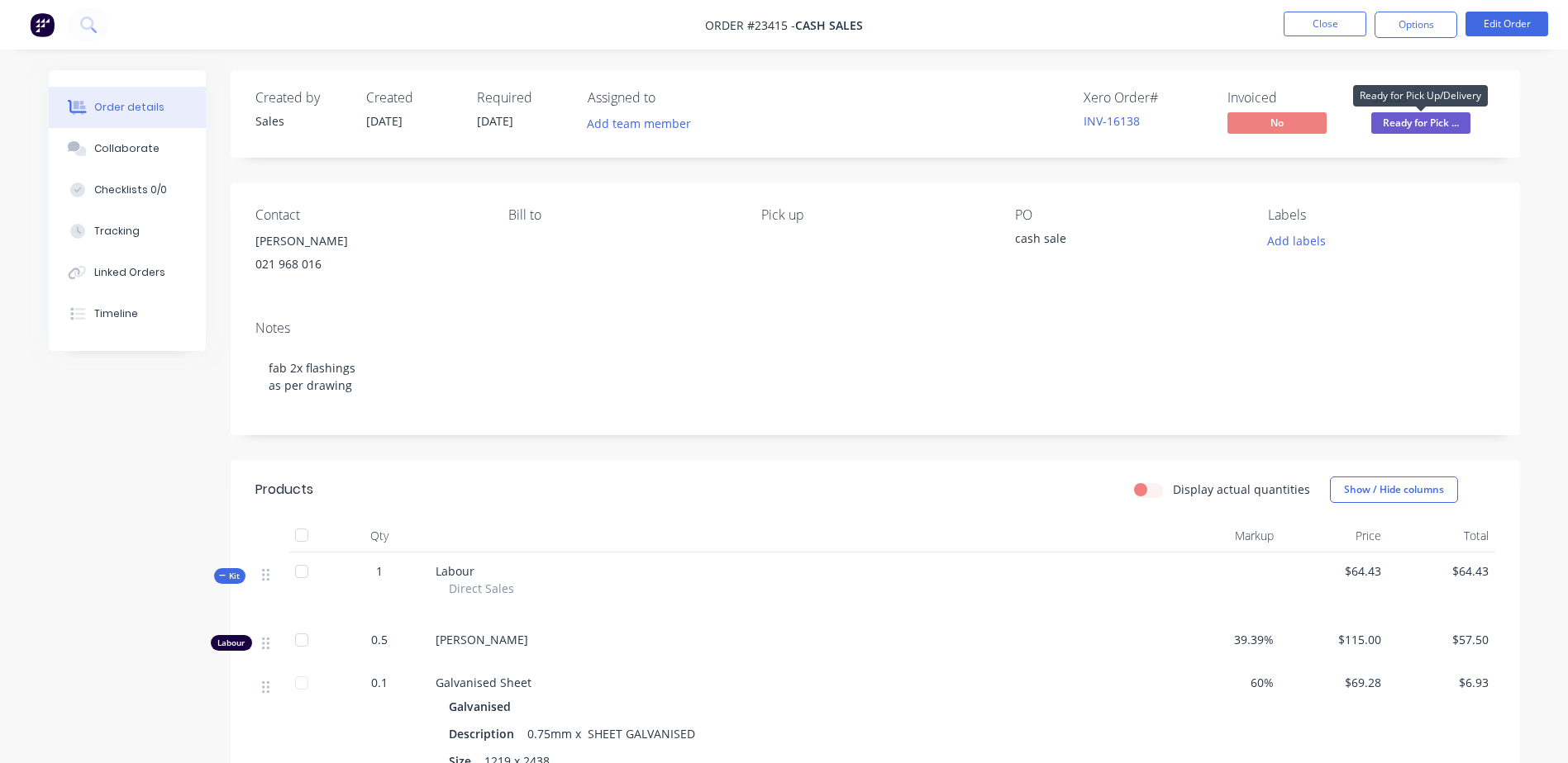
click at [1050, 124] on span "Ready for Pick ..." at bounding box center [1419, 123] width 99 height 20
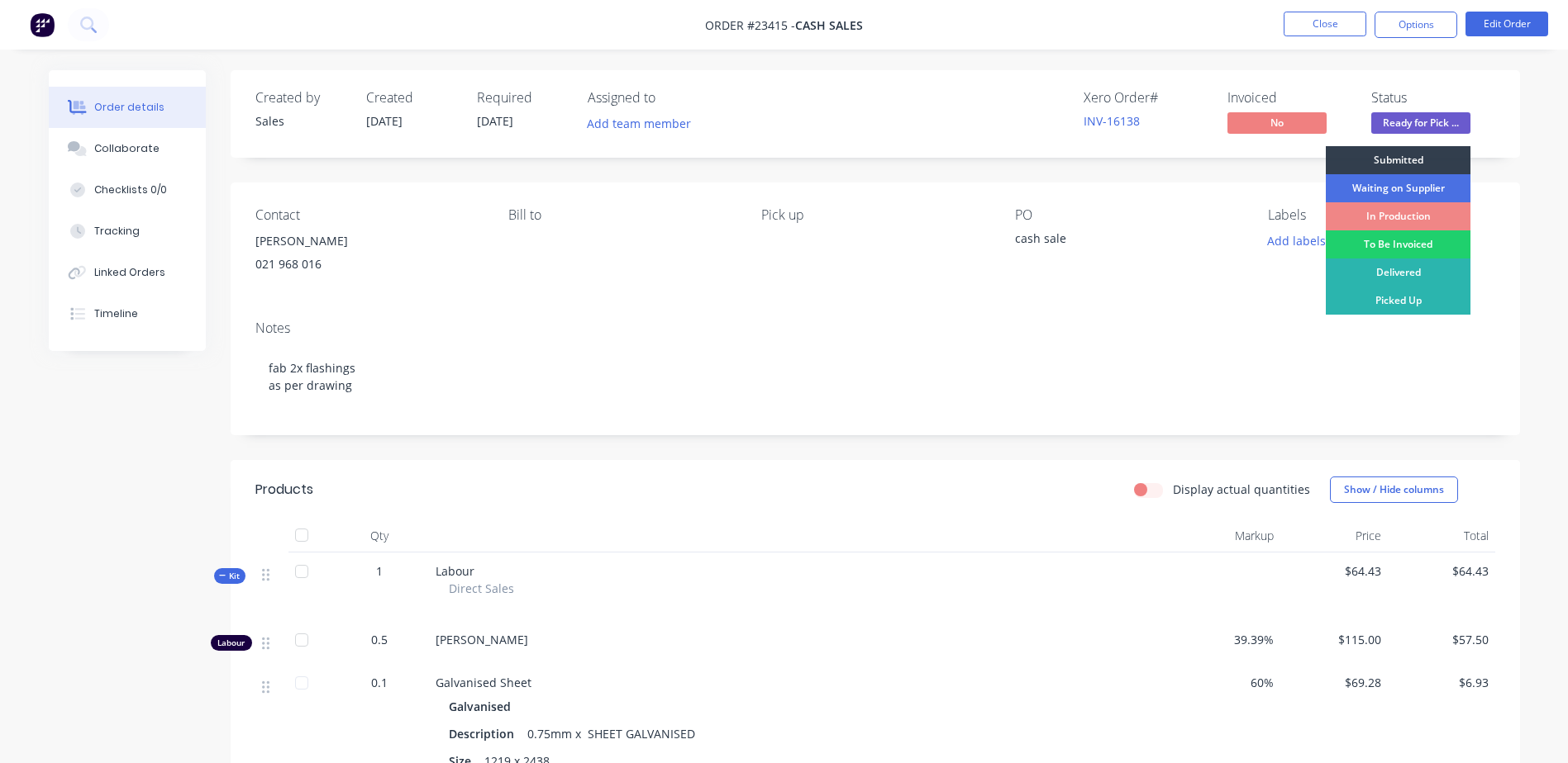
click at [1050, 303] on div "Picked Up" at bounding box center [1397, 301] width 145 height 28
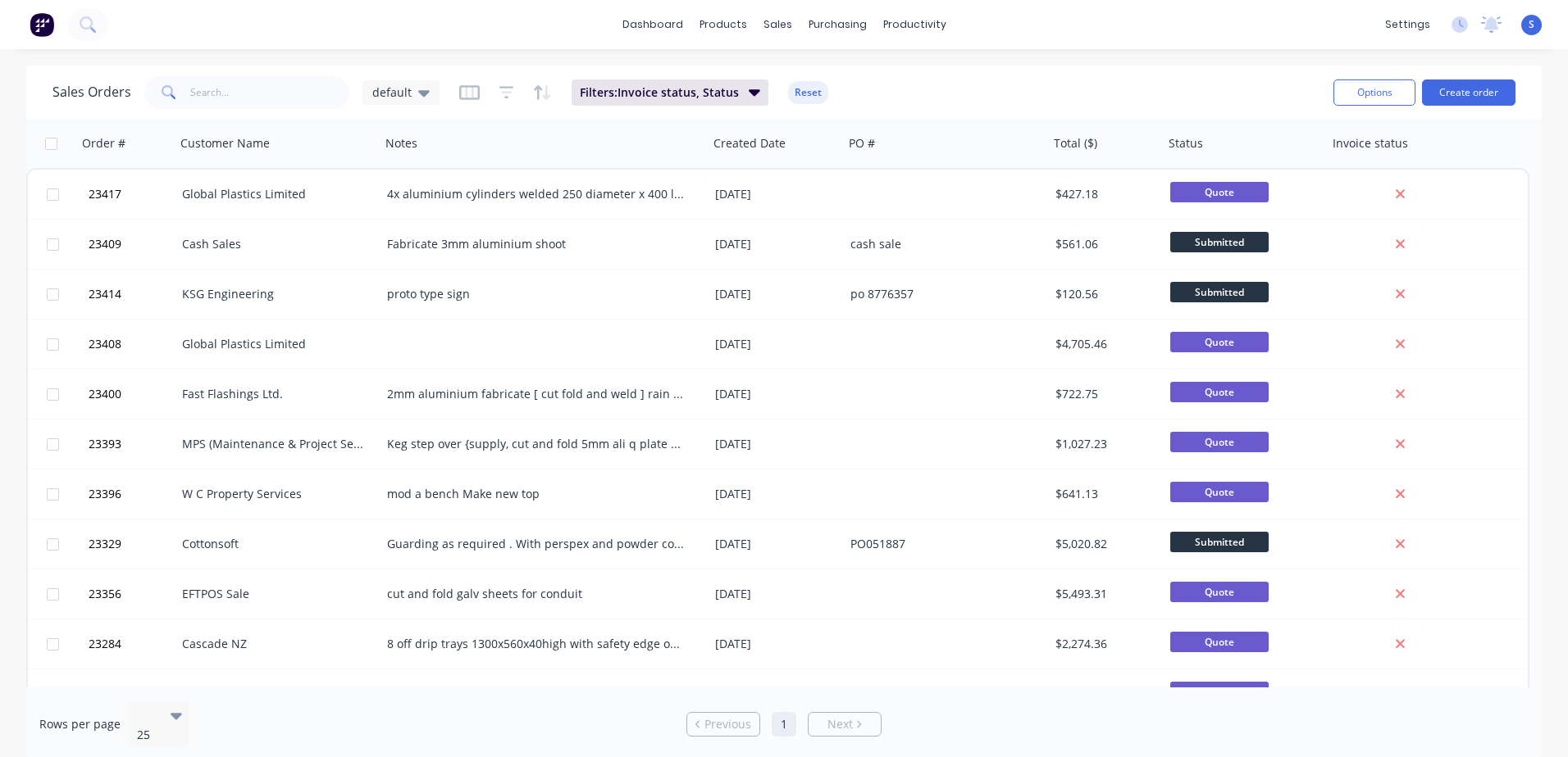
click at [419, 96] on icon at bounding box center [424, 92] width 12 height 18
click at [421, 94] on icon at bounding box center [424, 92] width 12 height 6
click at [419, 88] on icon at bounding box center [424, 92] width 12 height 18
click at [393, 227] on button "None" at bounding box center [461, 233] width 187 height 19
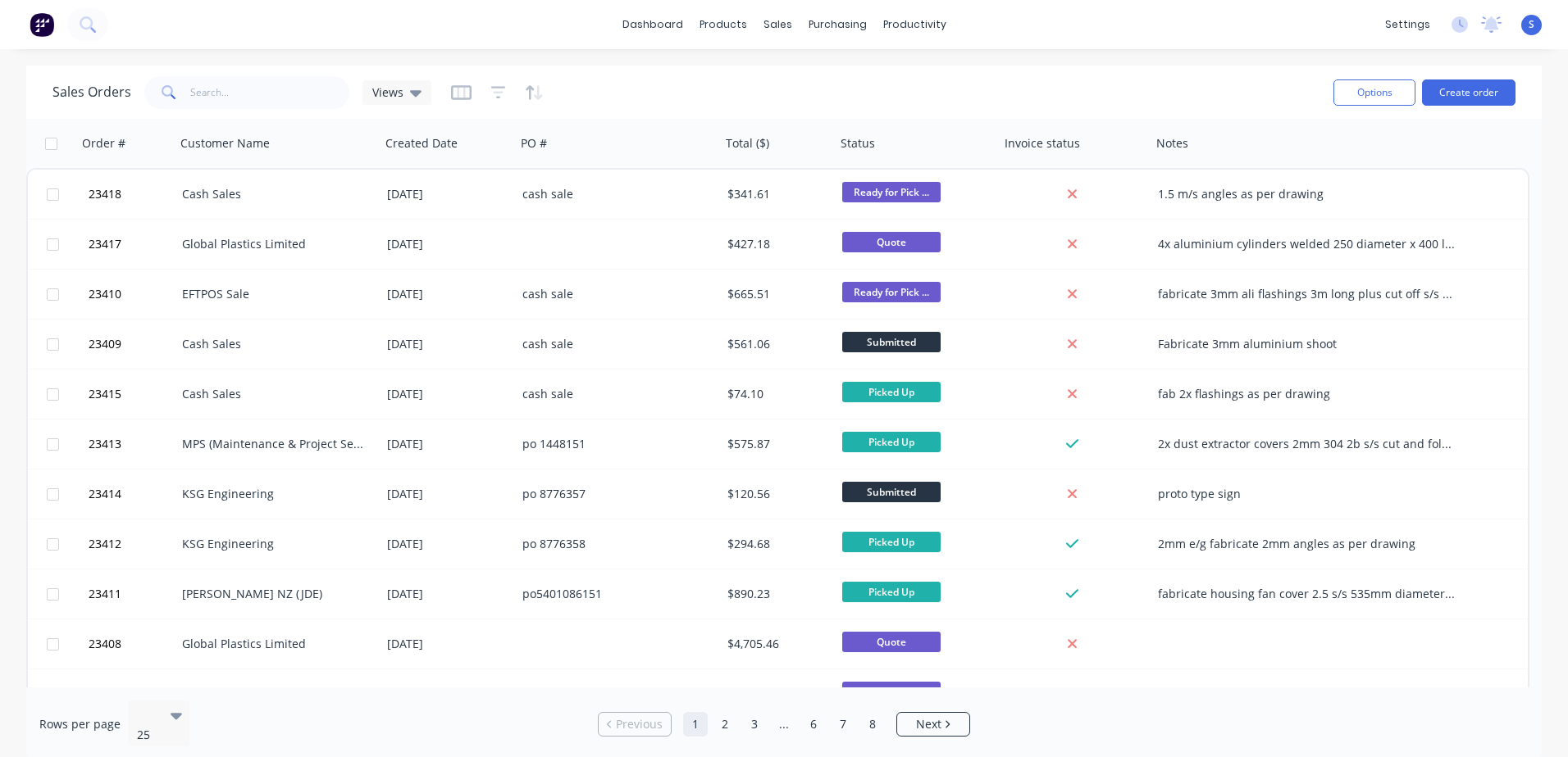
click at [234, 292] on div "EFTPOS Sale" at bounding box center [273, 294] width 182 height 16
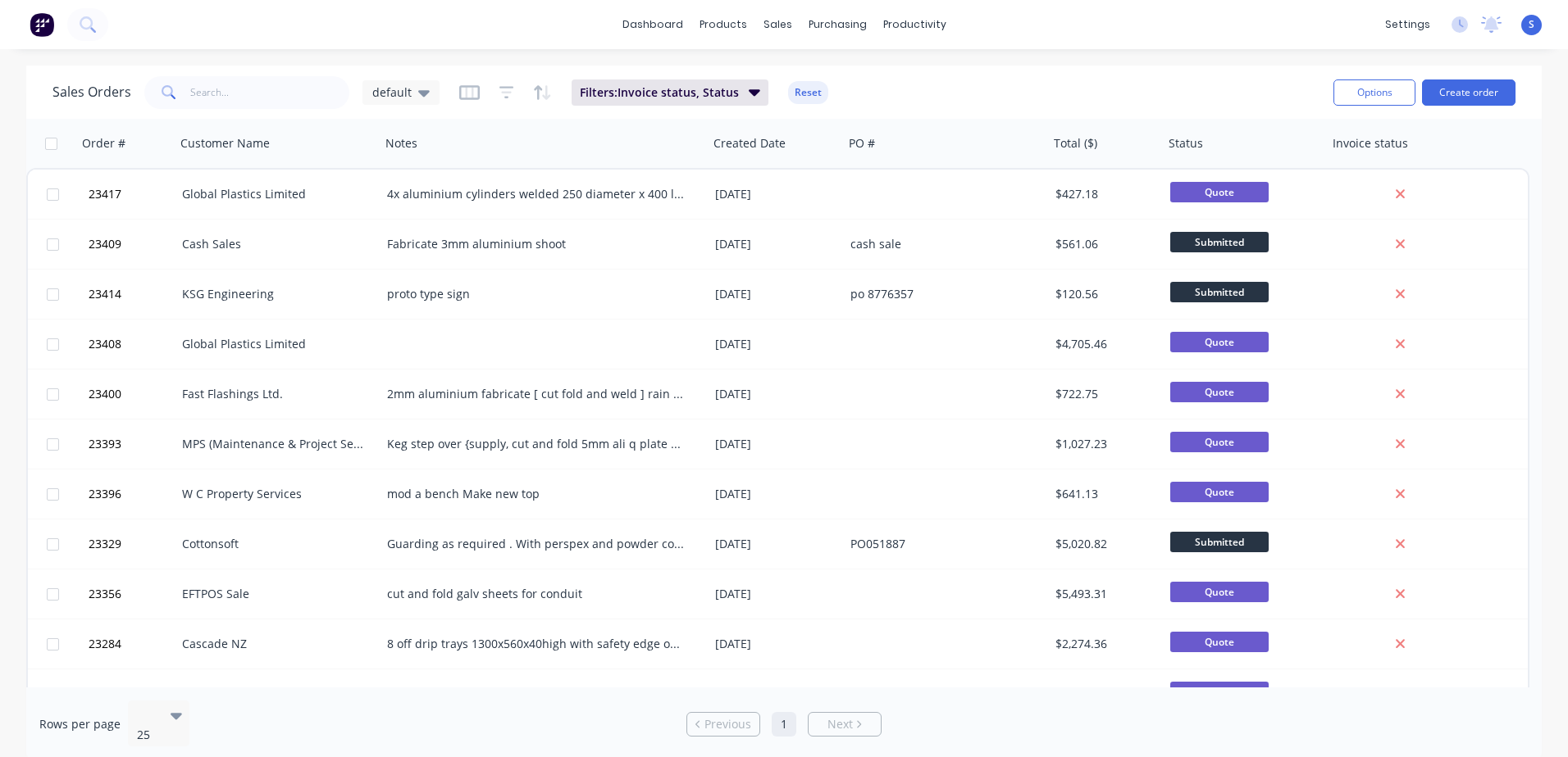
click at [426, 99] on icon at bounding box center [424, 92] width 12 height 18
click at [417, 236] on button "None" at bounding box center [461, 233] width 187 height 19
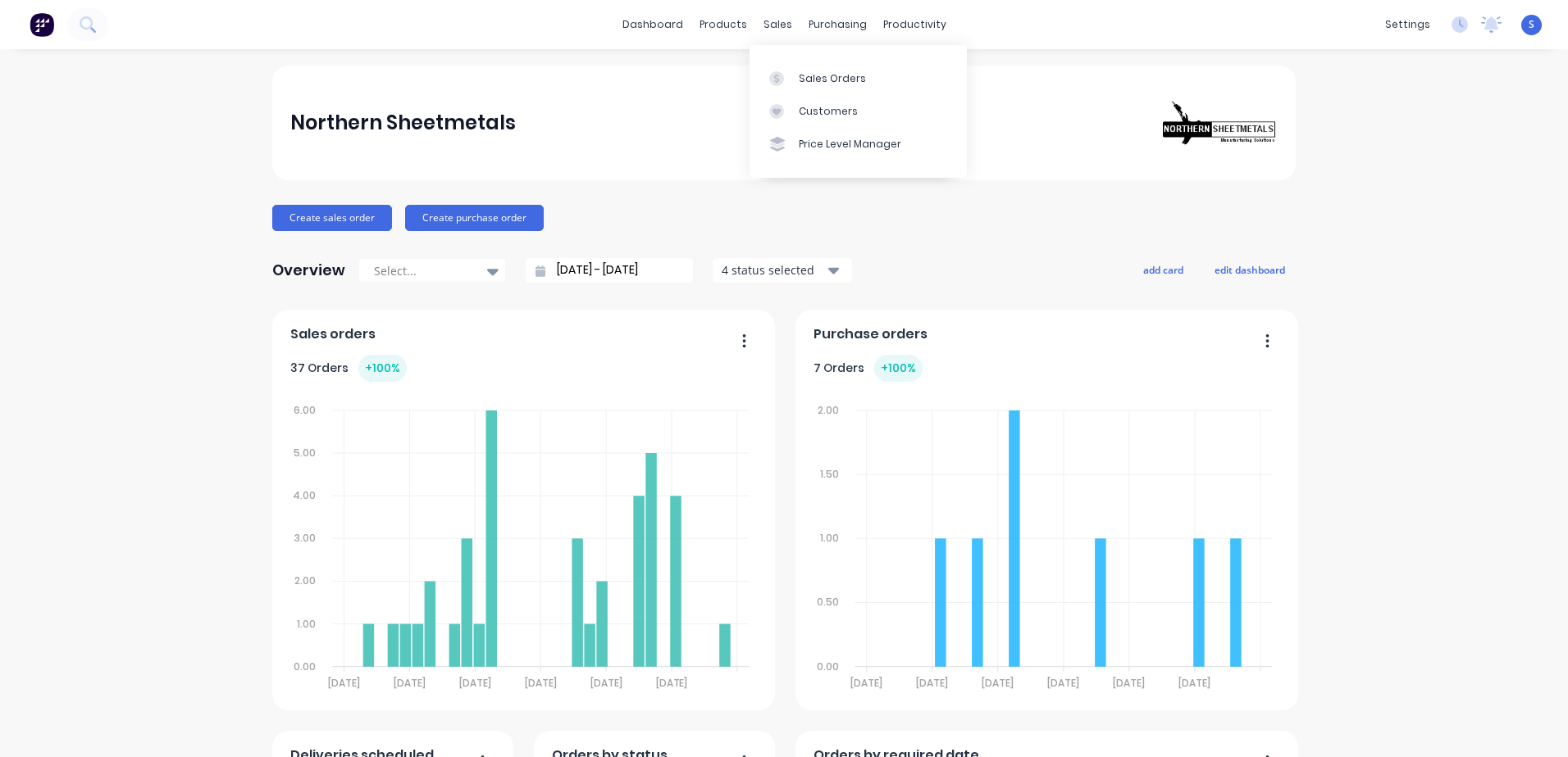
click at [829, 75] on div "Sales Orders" at bounding box center [832, 79] width 67 height 15
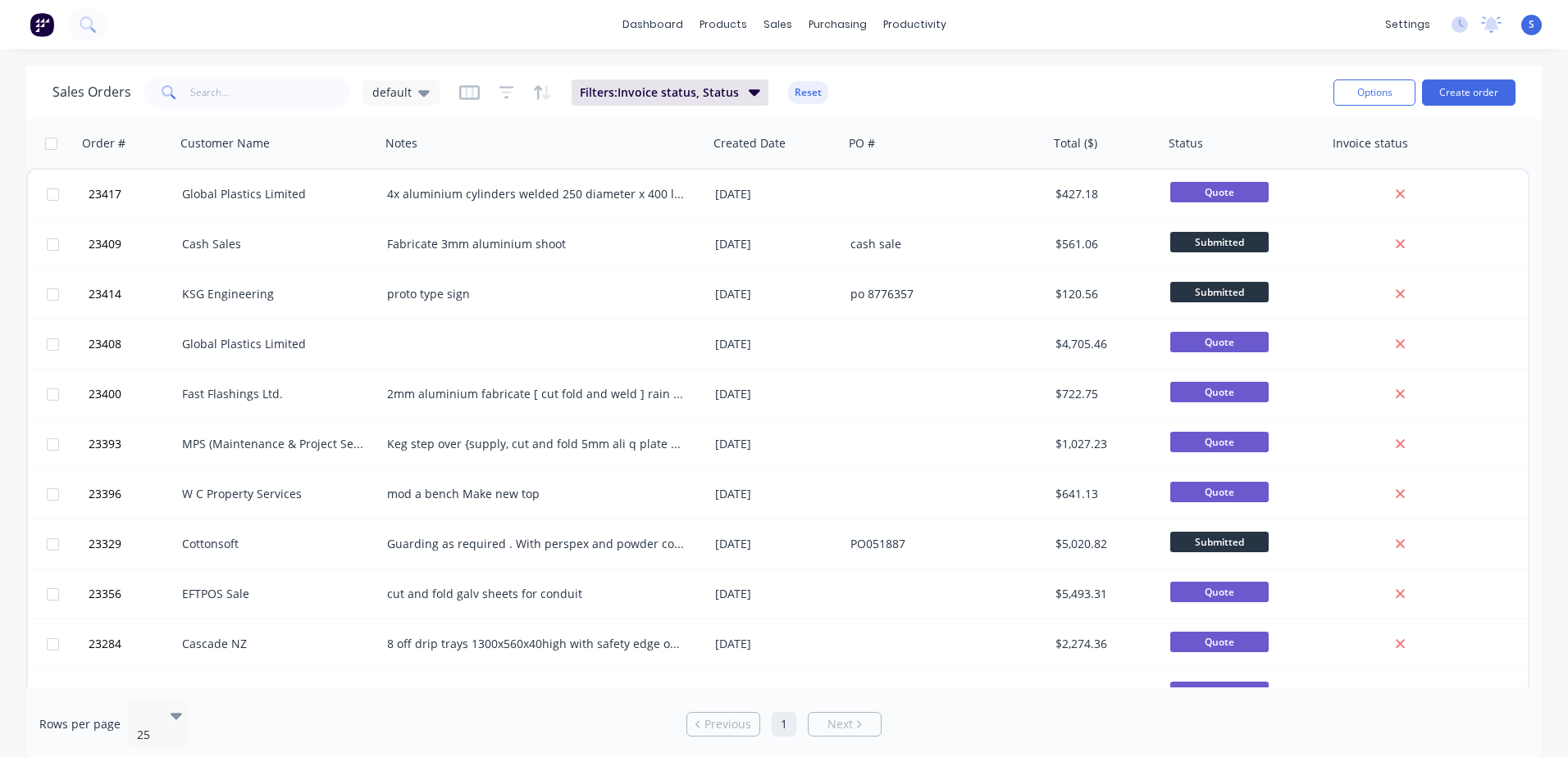
click at [241, 293] on div "KSG Engineering" at bounding box center [273, 294] width 182 height 16
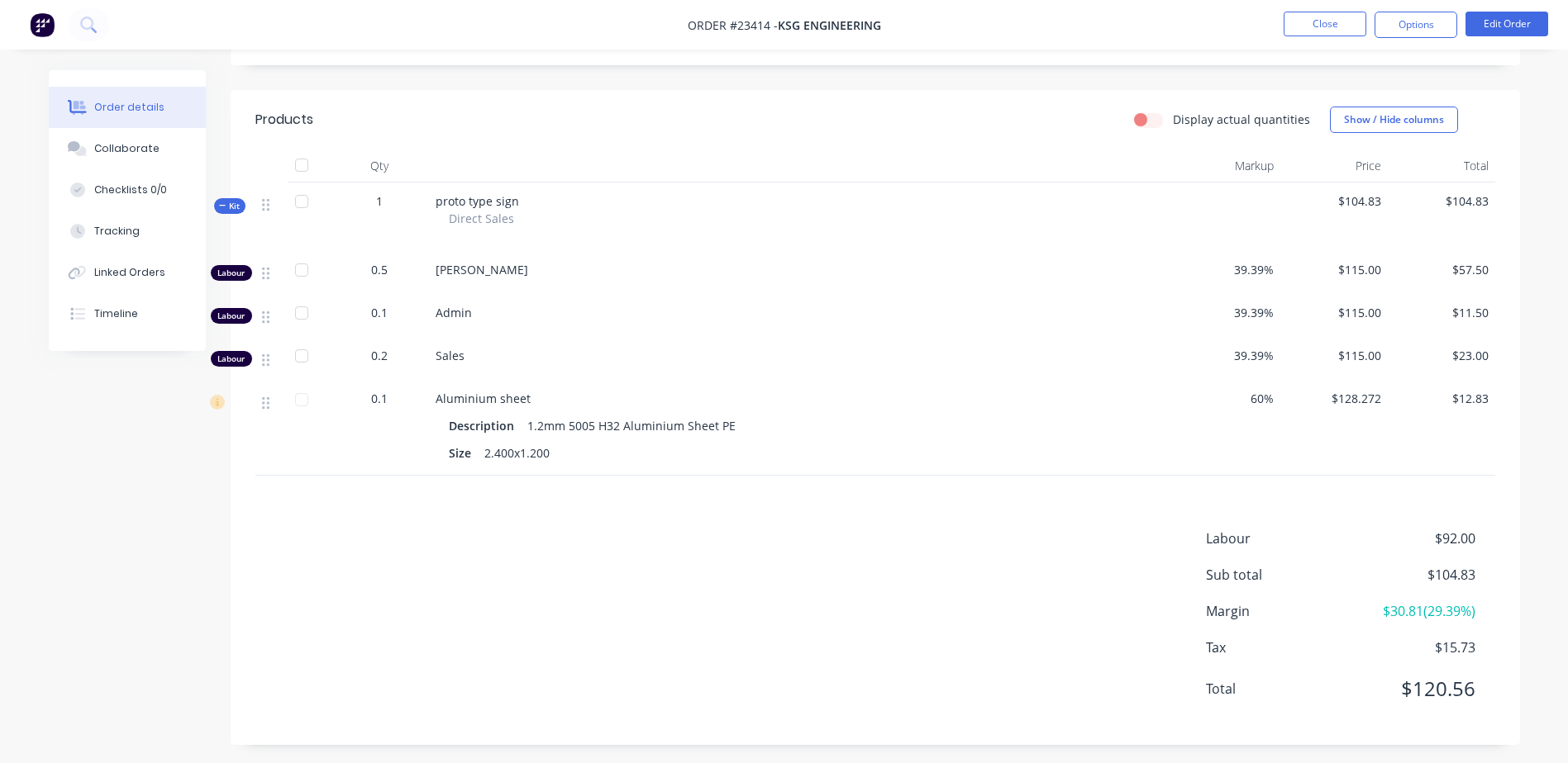
scroll to position [368, 0]
click at [1050, 22] on button "Edit Order" at bounding box center [1507, 24] width 83 height 25
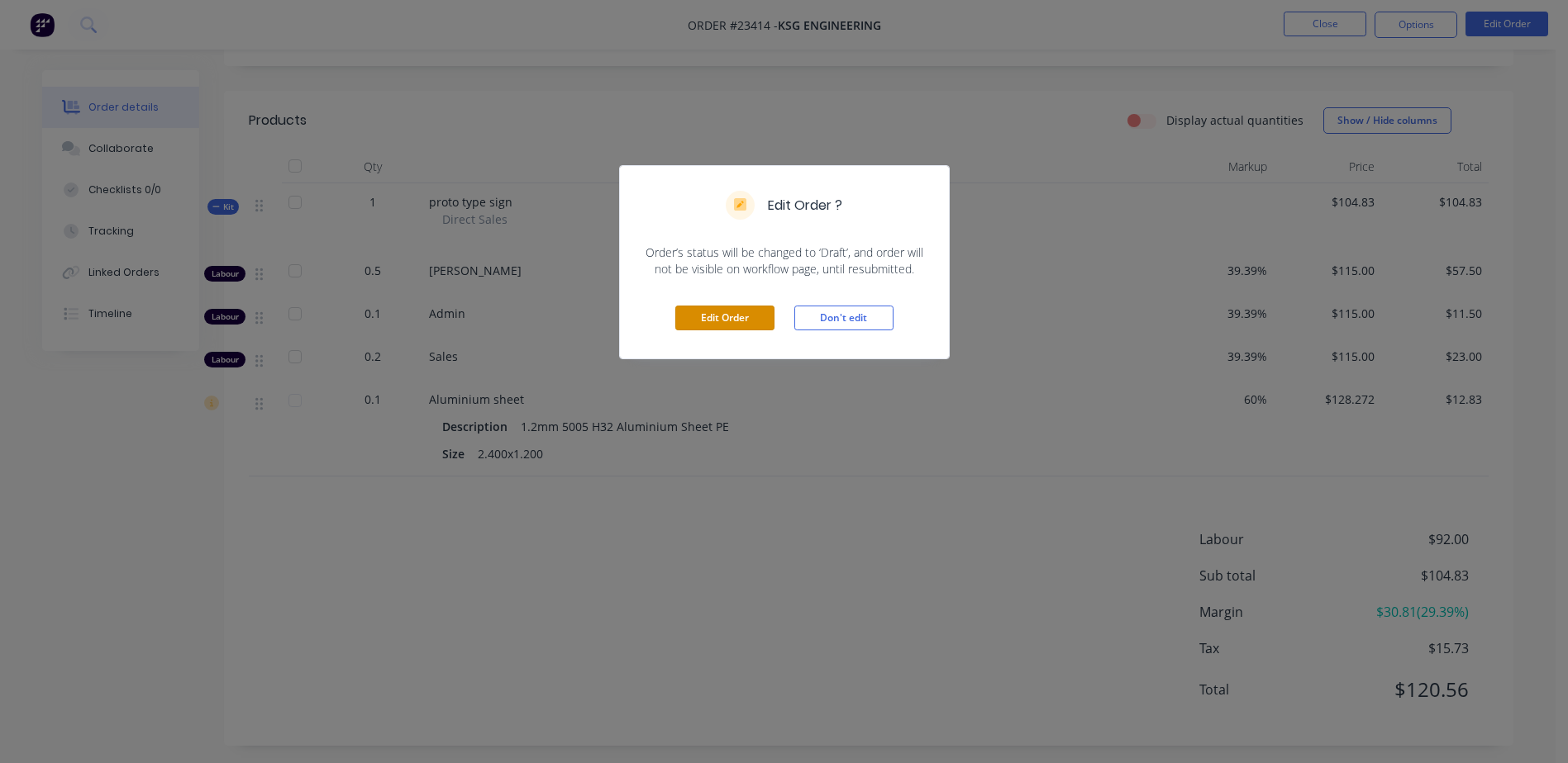
click at [761, 317] on button "Edit Order" at bounding box center [724, 317] width 99 height 25
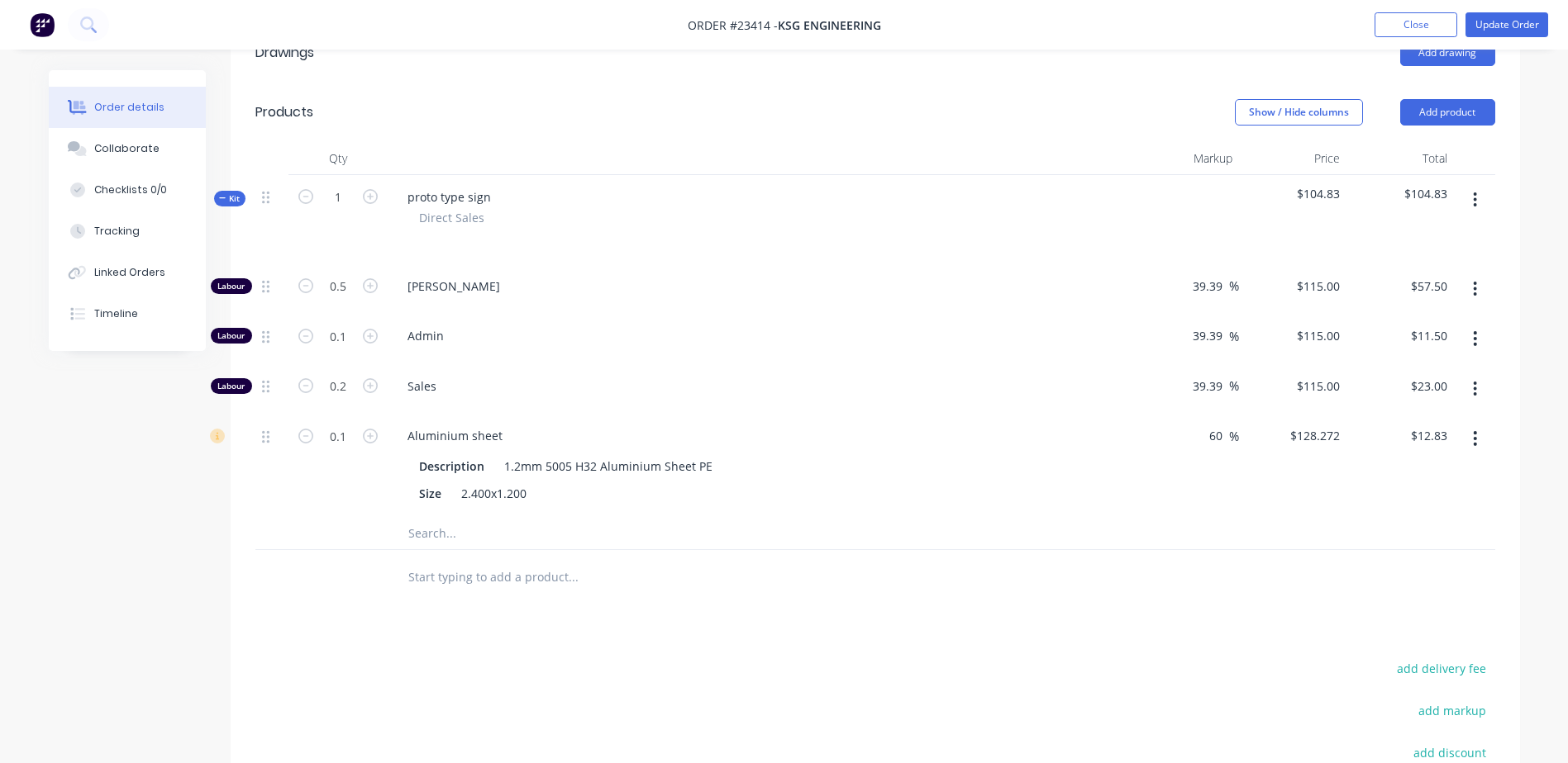
scroll to position [502, 0]
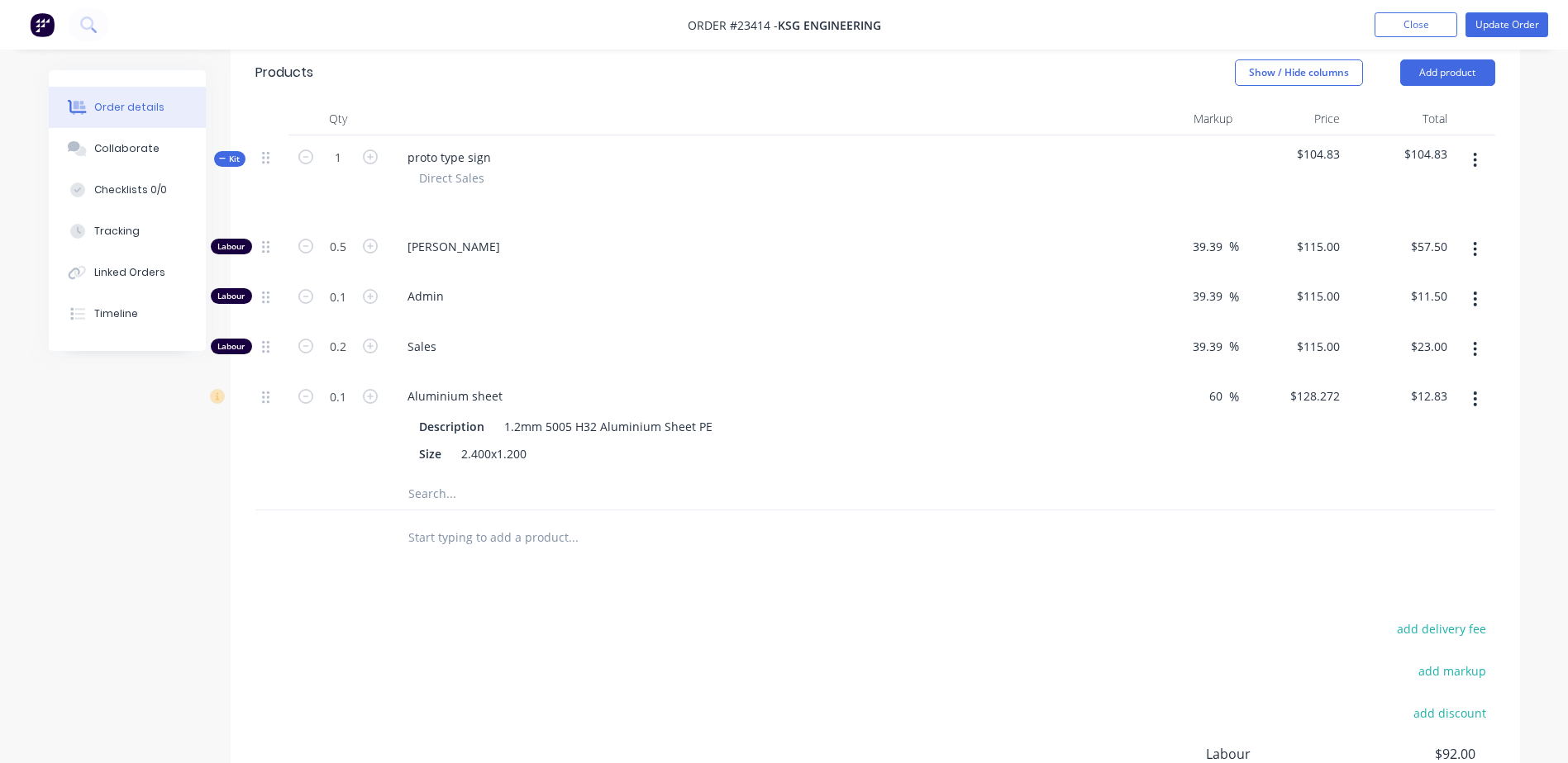
click at [1050, 290] on icon "button" at bounding box center [1475, 299] width 4 height 18
click at [1050, 397] on div "Delete" at bounding box center [1417, 409] width 127 height 24
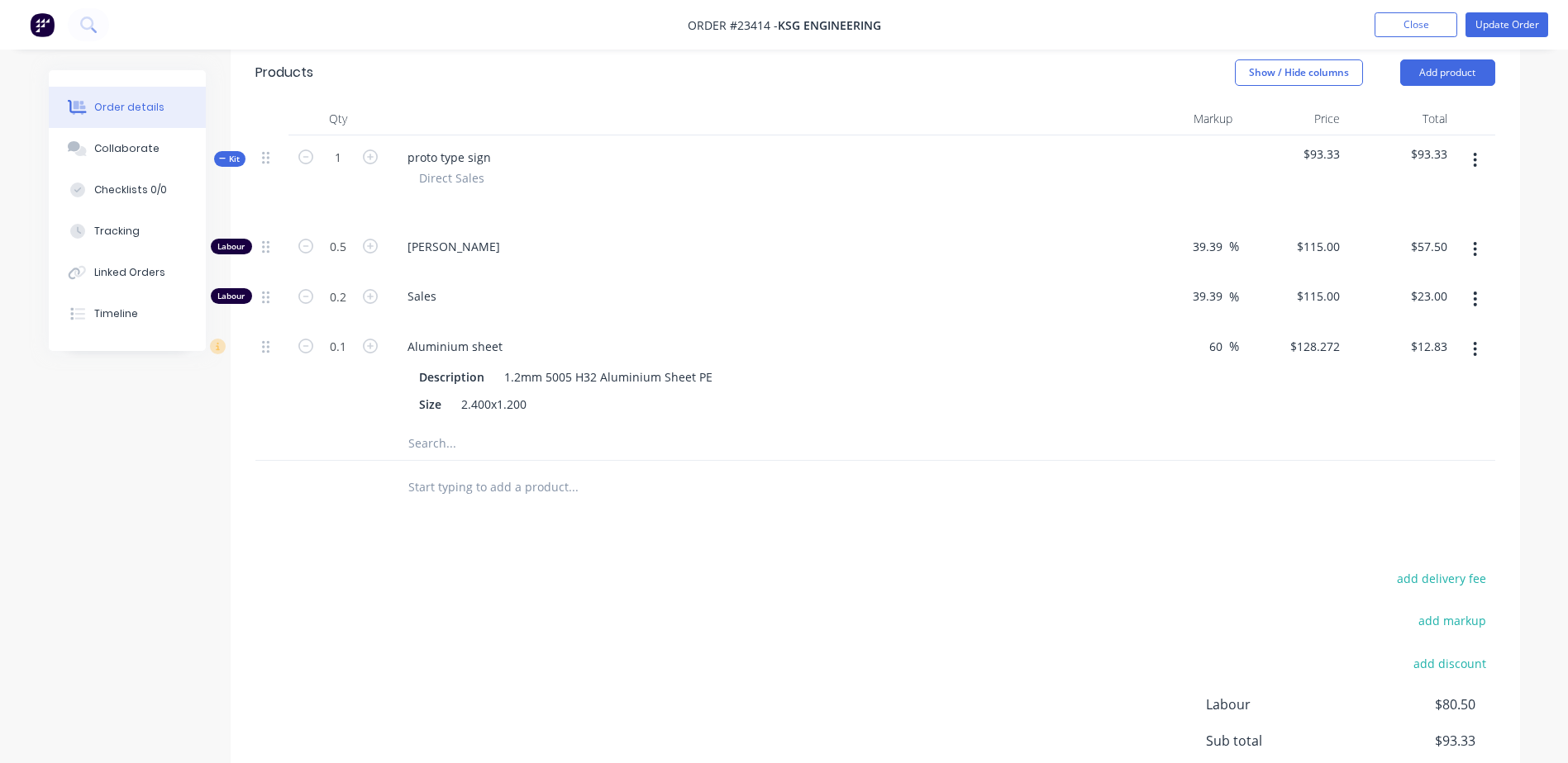
click at [1050, 290] on icon "button" at bounding box center [1475, 299] width 4 height 18
click at [1050, 397] on div "Delete" at bounding box center [1417, 409] width 127 height 24
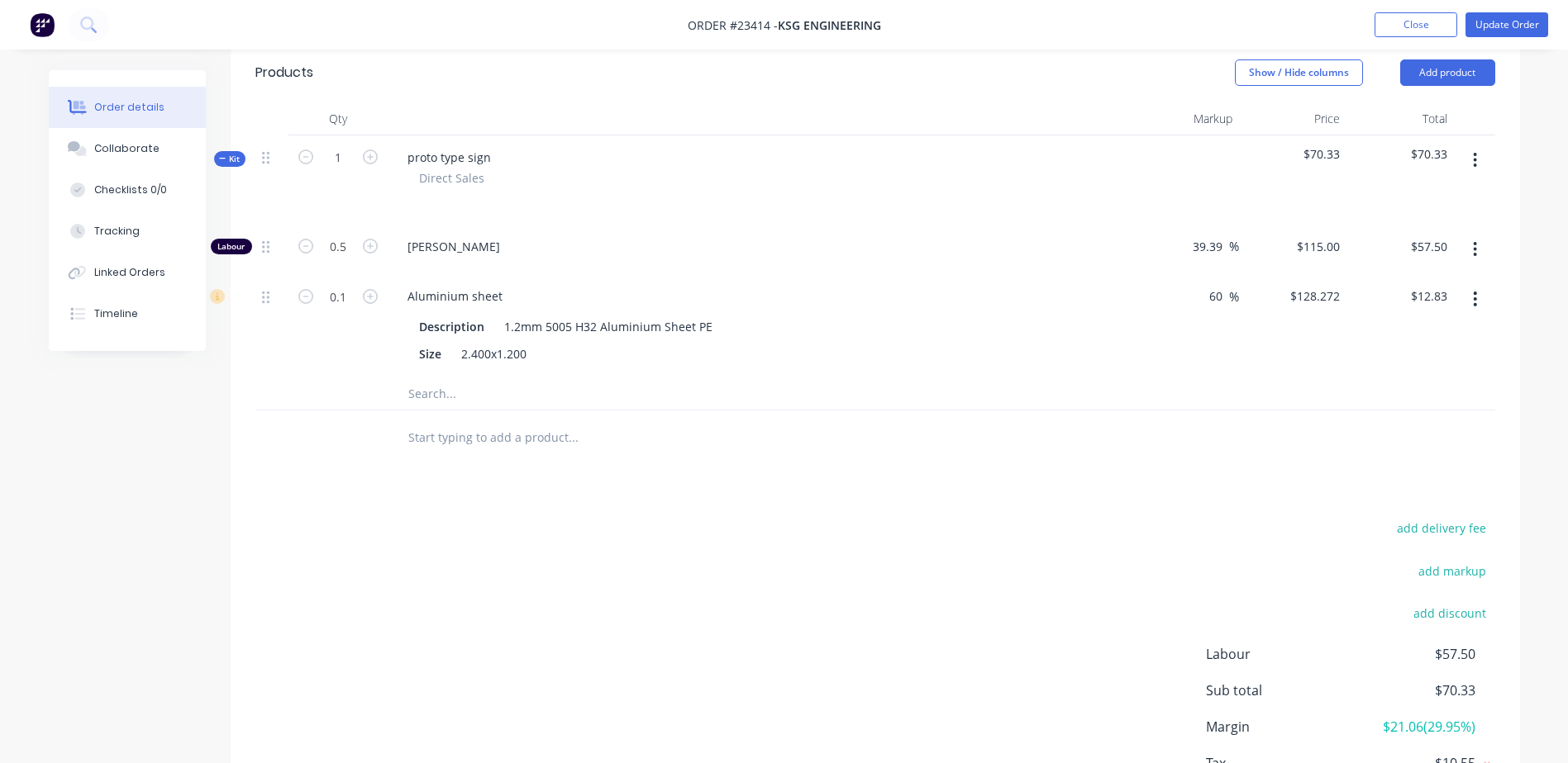
click at [370, 149] on icon "button" at bounding box center [370, 157] width 15 height 15
type input "2"
type input "1"
type input "$115.00"
type input "0.2"
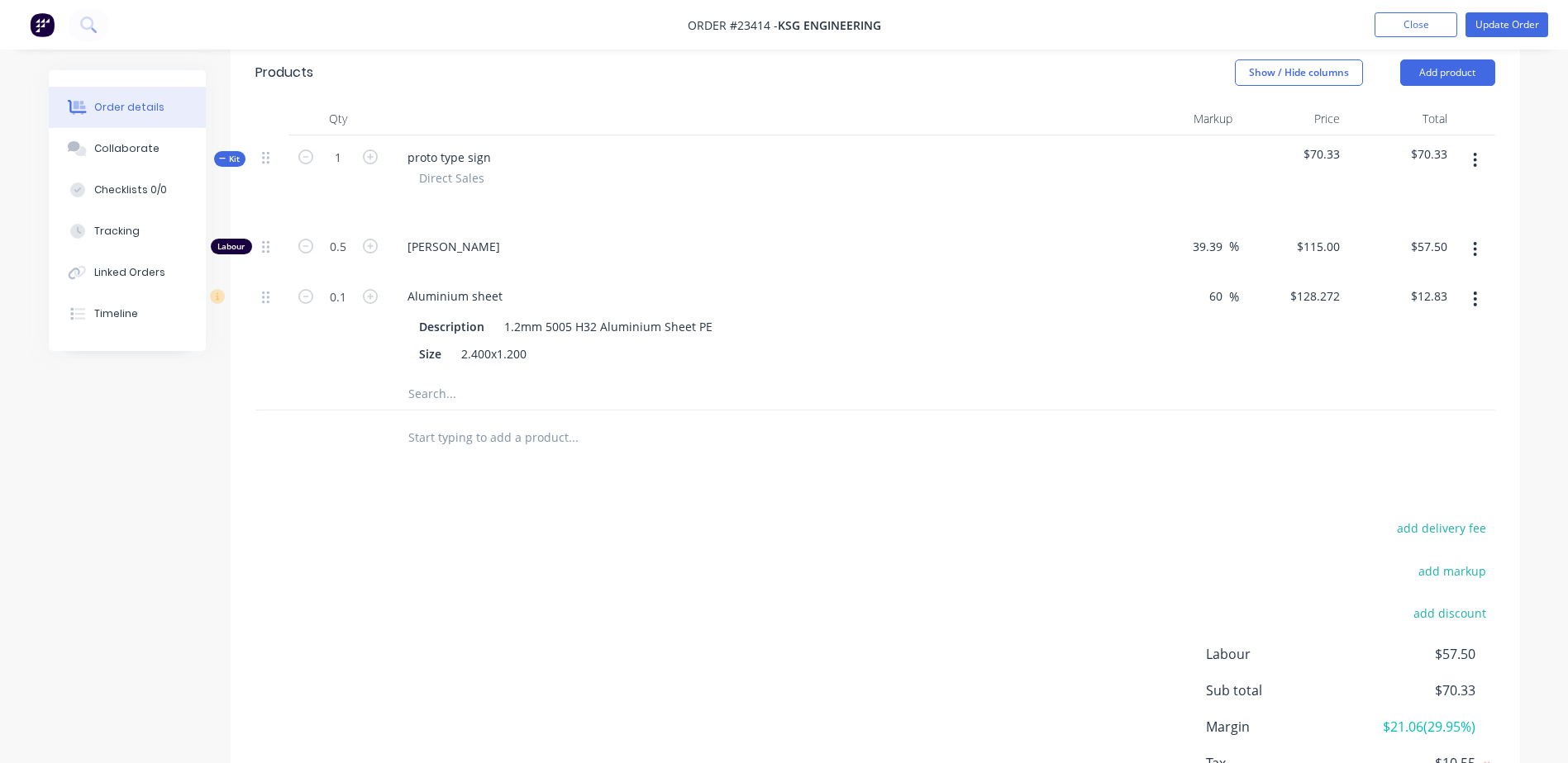
type input "$25.65"
click at [308, 149] on icon "button" at bounding box center [305, 157] width 15 height 15
type input "1"
type input "0.5"
type input "$57.50"
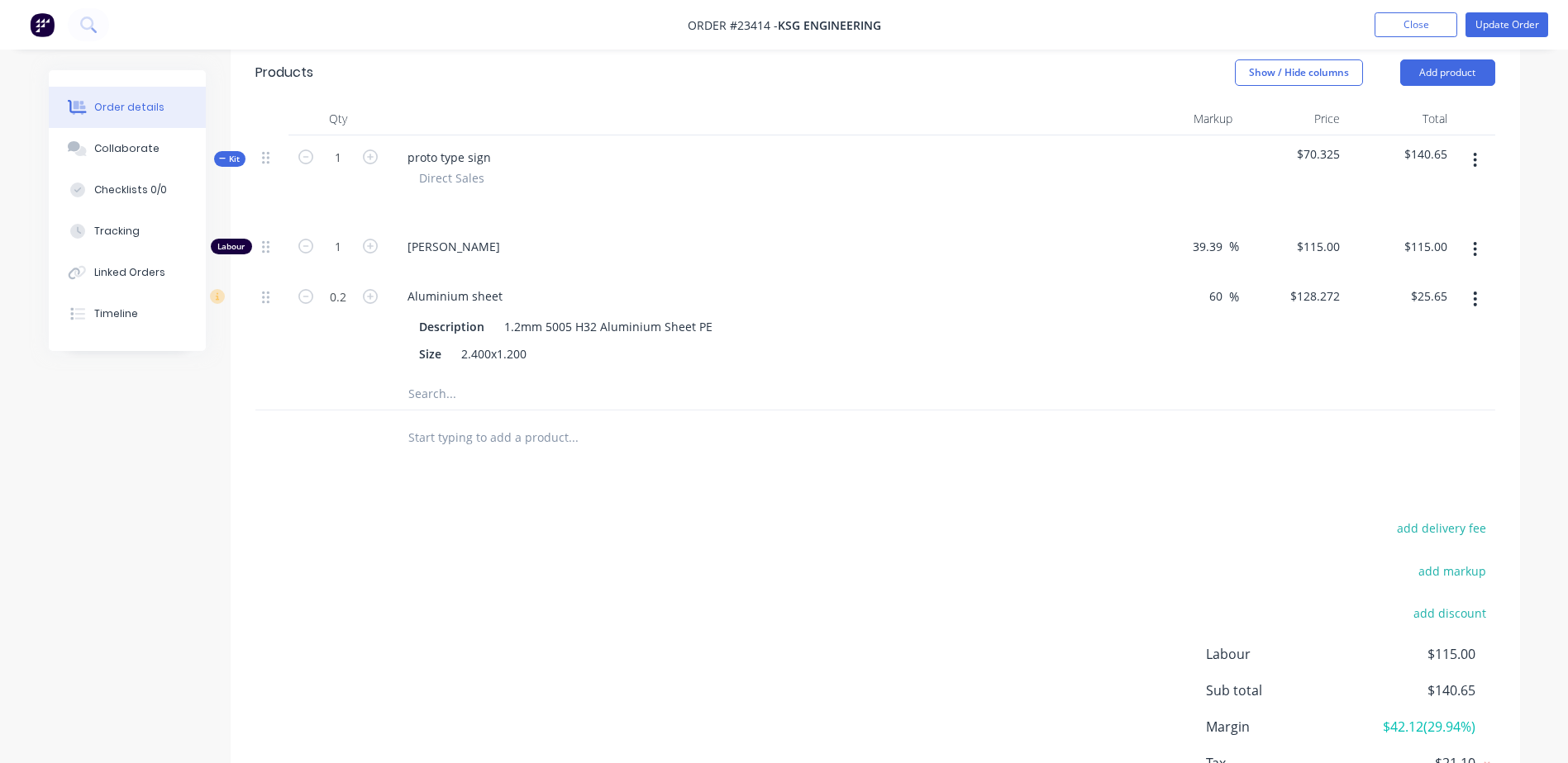
type input "0.1"
type input "$12.83"
type input "0.25"
type input "0.125"
type input "$14.38"
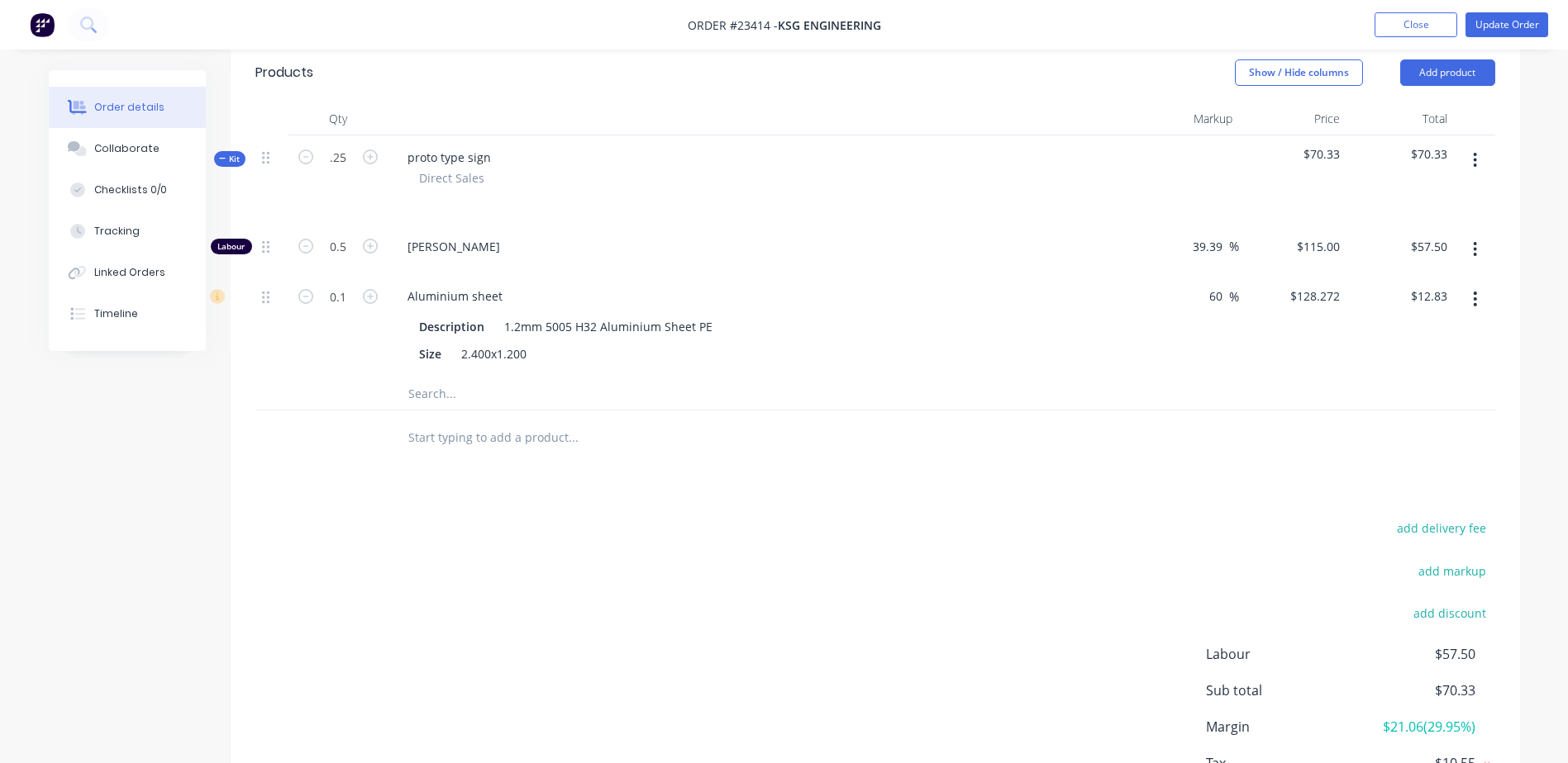
type input "0.025"
type input "$3.21"
click at [641, 531] on div "add delivery fee add markup add discount Labour $14.38 Sub total $17.59 Margin …" at bounding box center [875, 677] width 1239 height 319
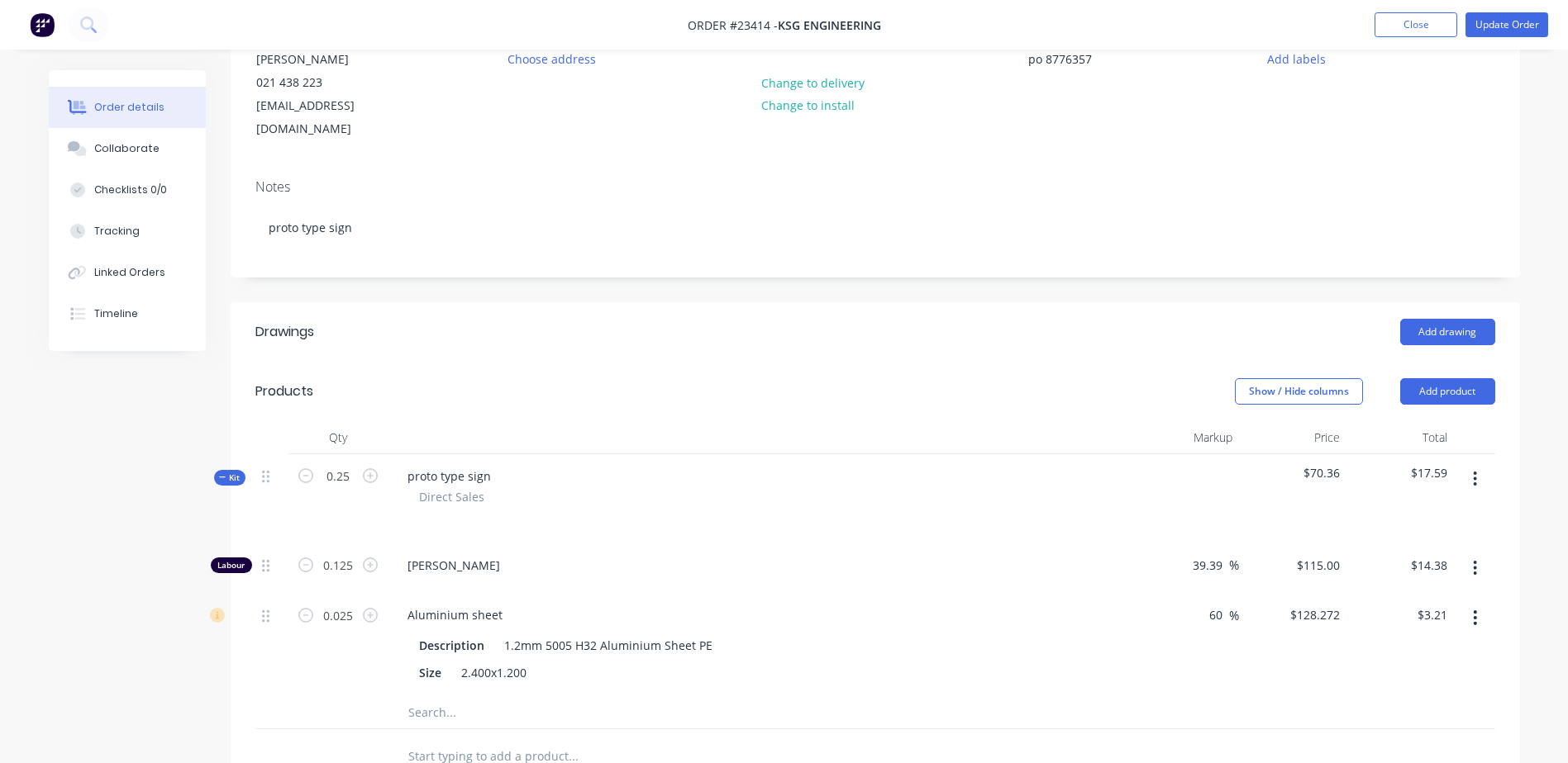
scroll to position [193, 0]
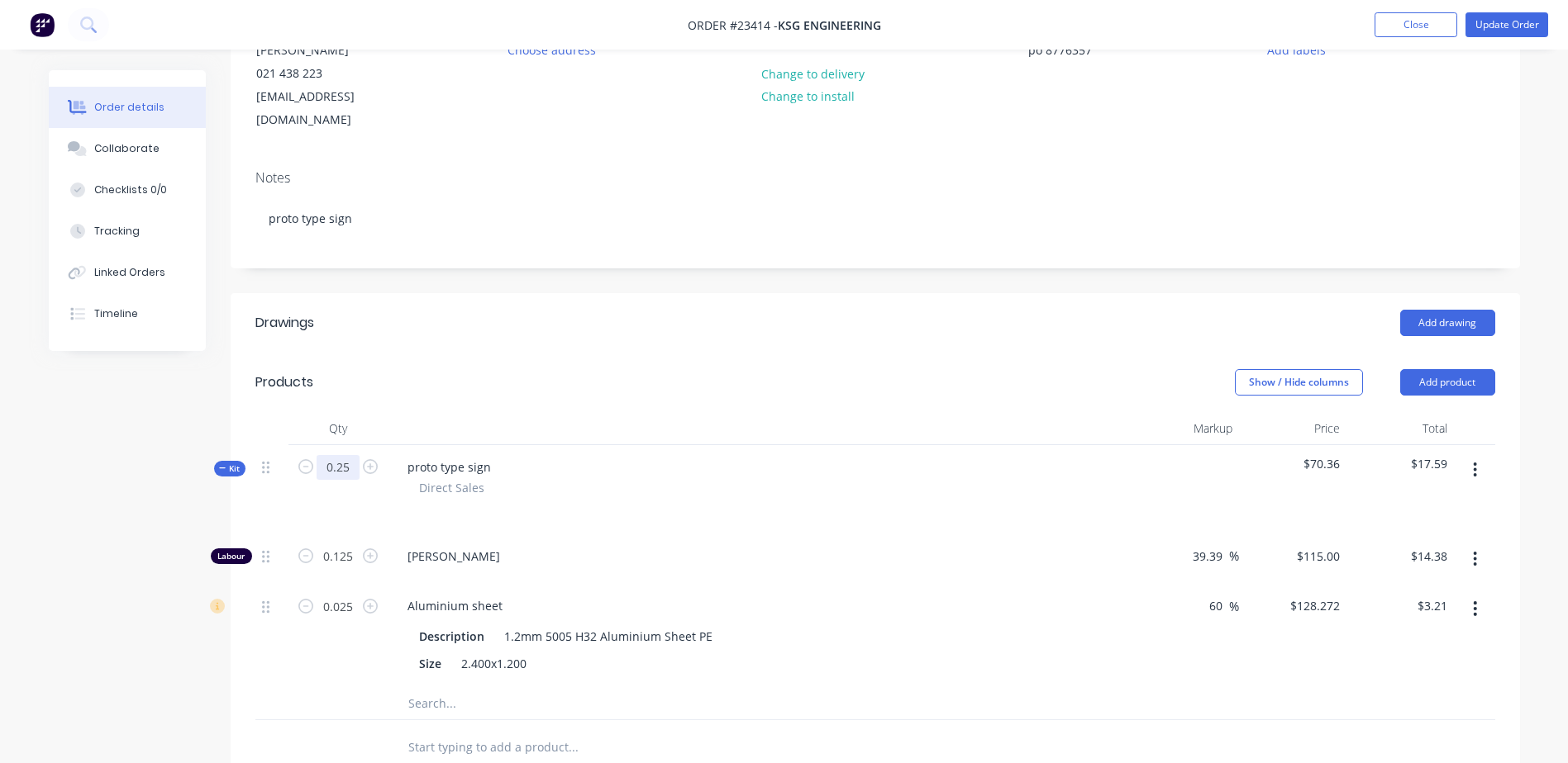
click at [357, 455] on input "0.25" at bounding box center [338, 467] width 43 height 25
type input "1"
type input "0.5"
type input "$57.50"
type input "0.1"
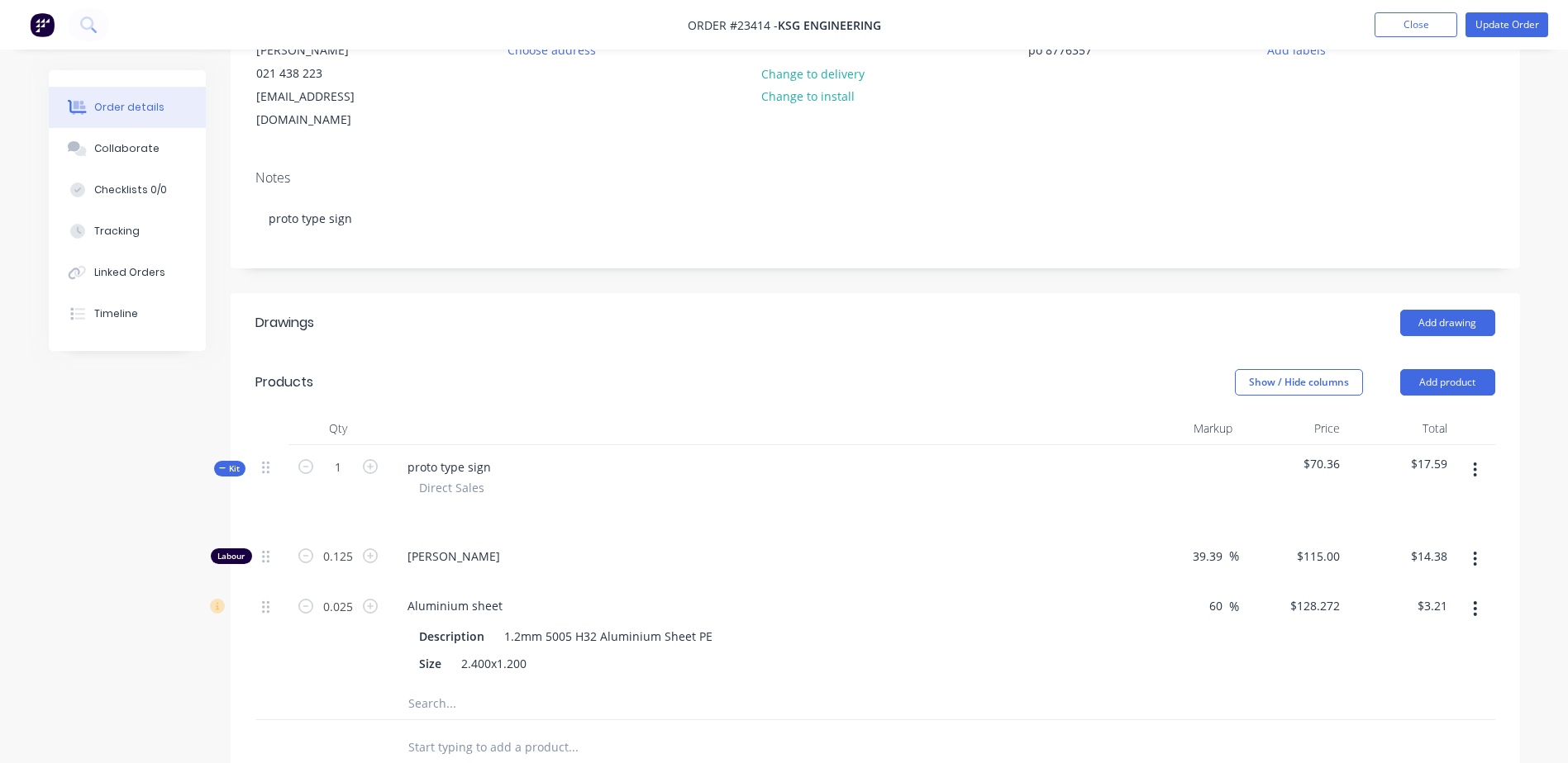
type input "$12.83"
click at [796, 531] on div at bounding box center [641, 703] width 496 height 33
click at [794, 531] on div at bounding box center [641, 747] width 496 height 33
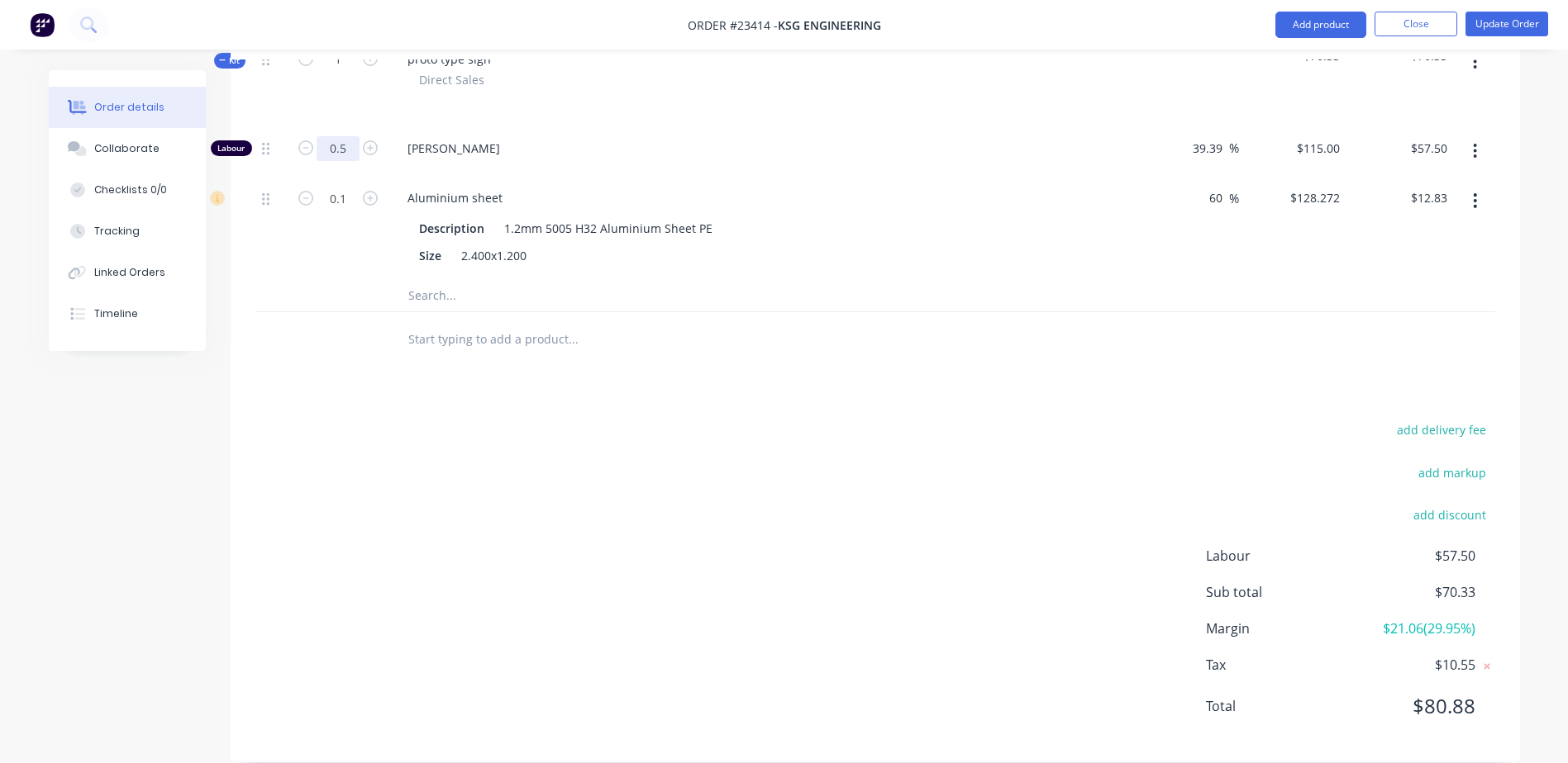
scroll to position [597, 0]
type input "0.25"
type input "$28.75"
click at [596, 449] on div "add delivery fee add markup add discount Labour $57.50 Sub total $70.33 Margin …" at bounding box center [875, 582] width 1239 height 319
click at [1050, 24] on button "Update Order" at bounding box center [1507, 24] width 83 height 25
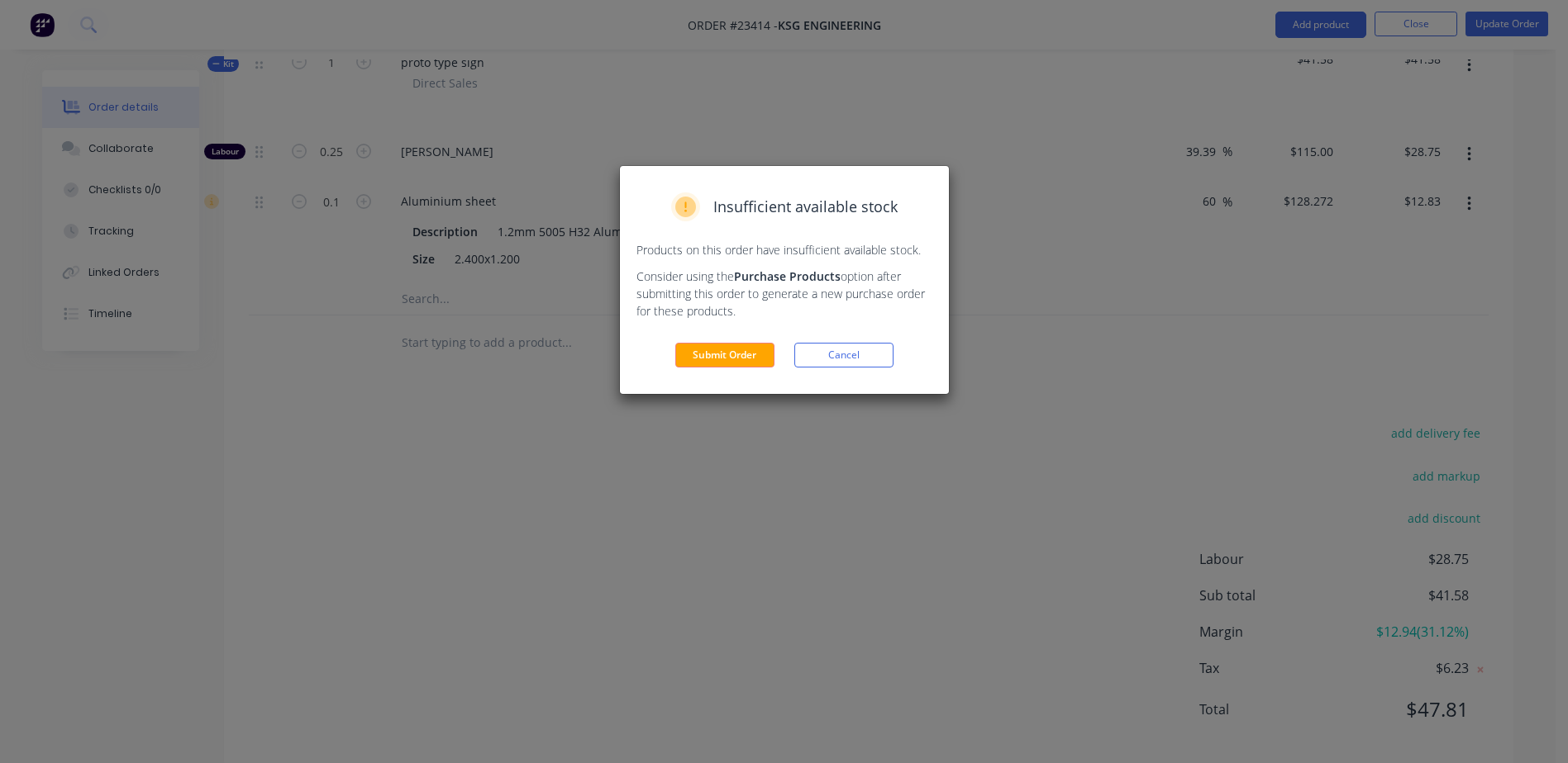
click at [730, 359] on button "Submit Order" at bounding box center [724, 355] width 99 height 25
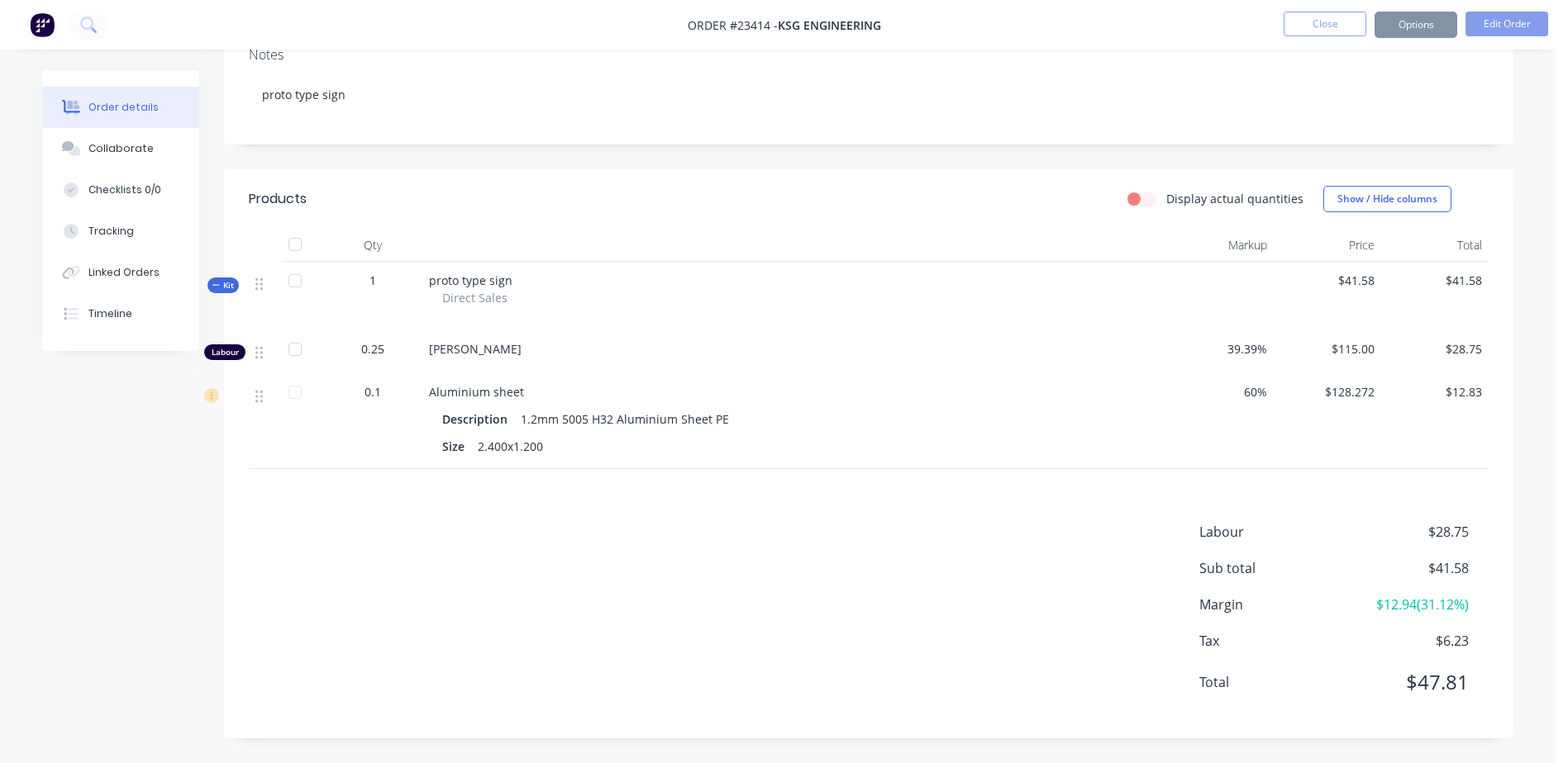
scroll to position [290, 0]
drag, startPoint x: 1150, startPoint y: 627, endPoint x: 1579, endPoint y: 266, distance: 560.7
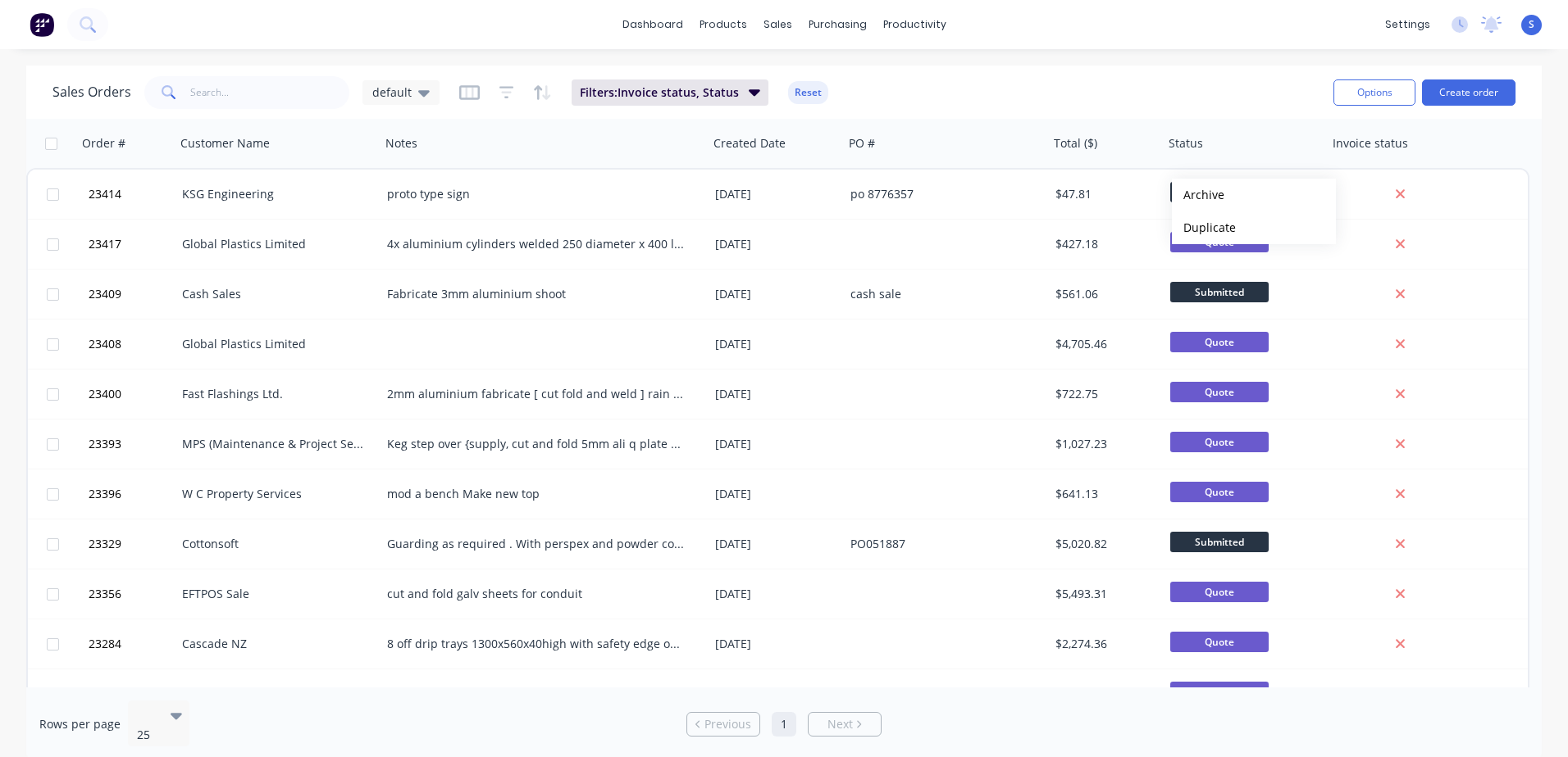
click at [968, 296] on div "cash sale" at bounding box center [942, 294] width 182 height 16
click at [1042, 192] on span "Submitted" at bounding box center [1219, 192] width 98 height 20
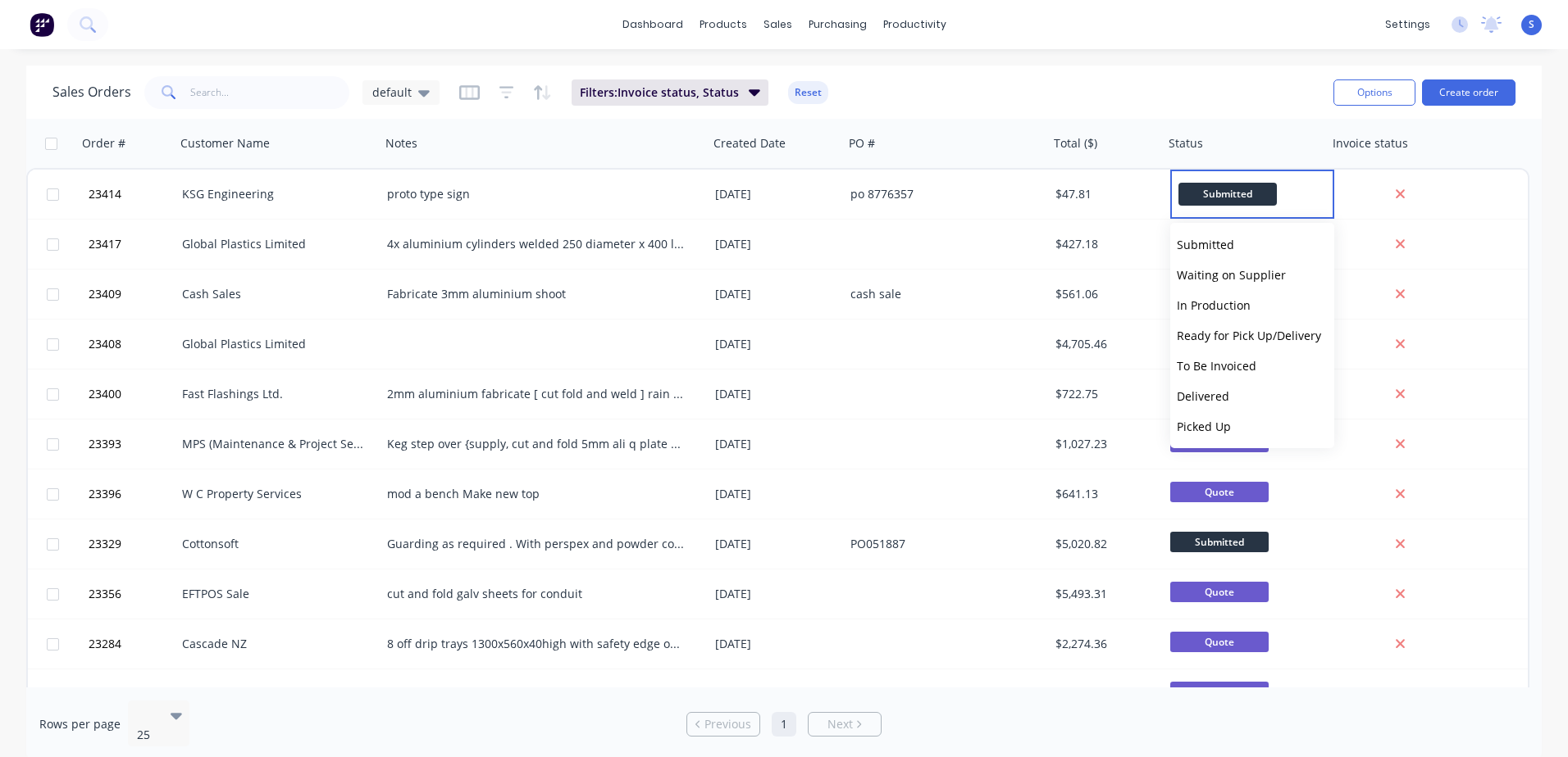
click at [1042, 367] on span "To Be Invoiced" at bounding box center [1216, 365] width 80 height 16
